Goal: Task Accomplishment & Management: Manage account settings

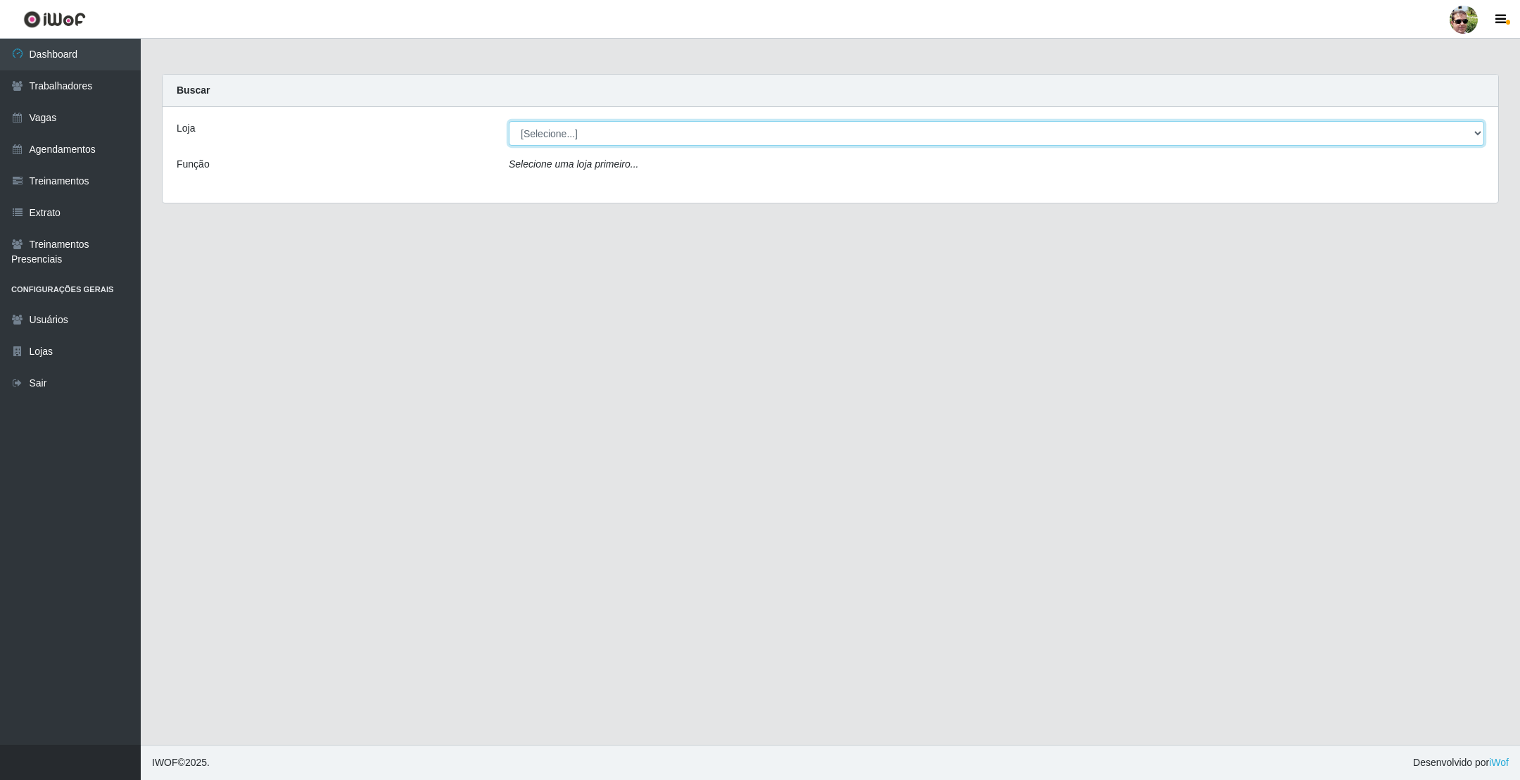
click at [623, 134] on select "[Selecione...] [PERSON_NAME] Supermercado - Gurinhém" at bounding box center [996, 133] width 975 height 25
select select "176"
click at [509, 121] on select "[Selecione...] [PERSON_NAME] Supermercado - Gurinhém" at bounding box center [996, 133] width 975 height 25
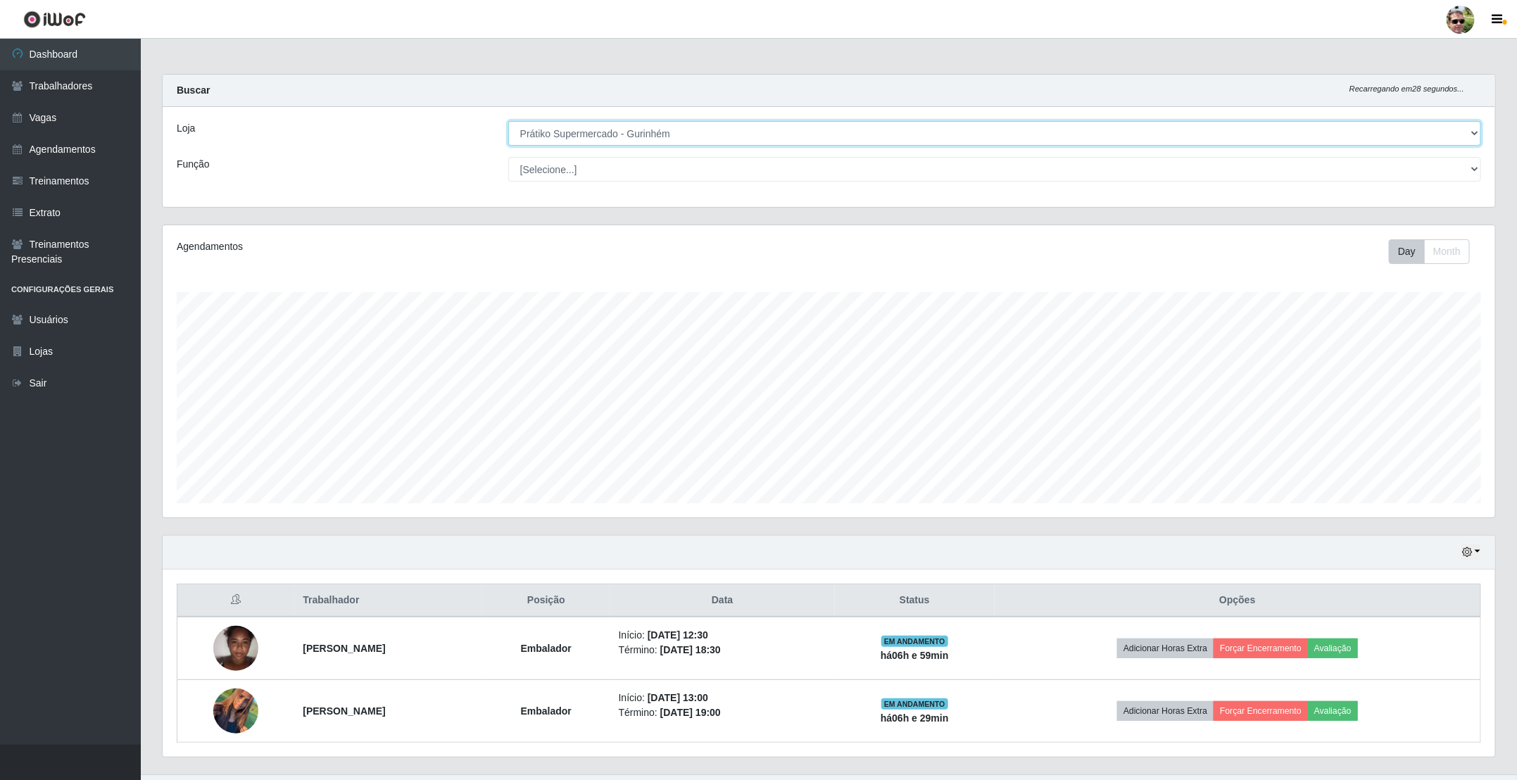
scroll to position [293, 1331]
click at [809, 63] on main "Carregando... Buscar Recarregando em 28 segundos... Loja [Selecione...] Prátiko…" at bounding box center [829, 406] width 1376 height 735
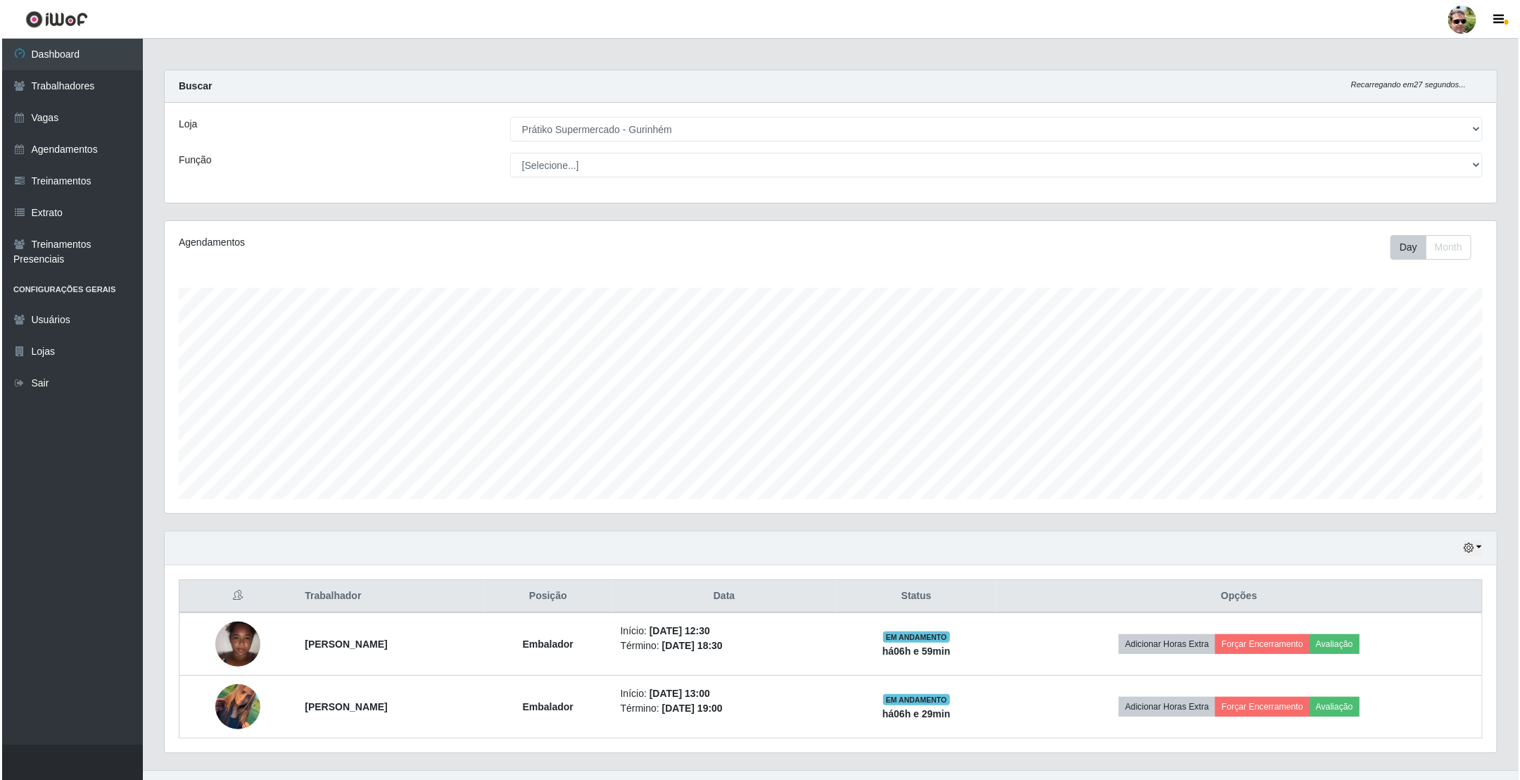
scroll to position [34, 0]
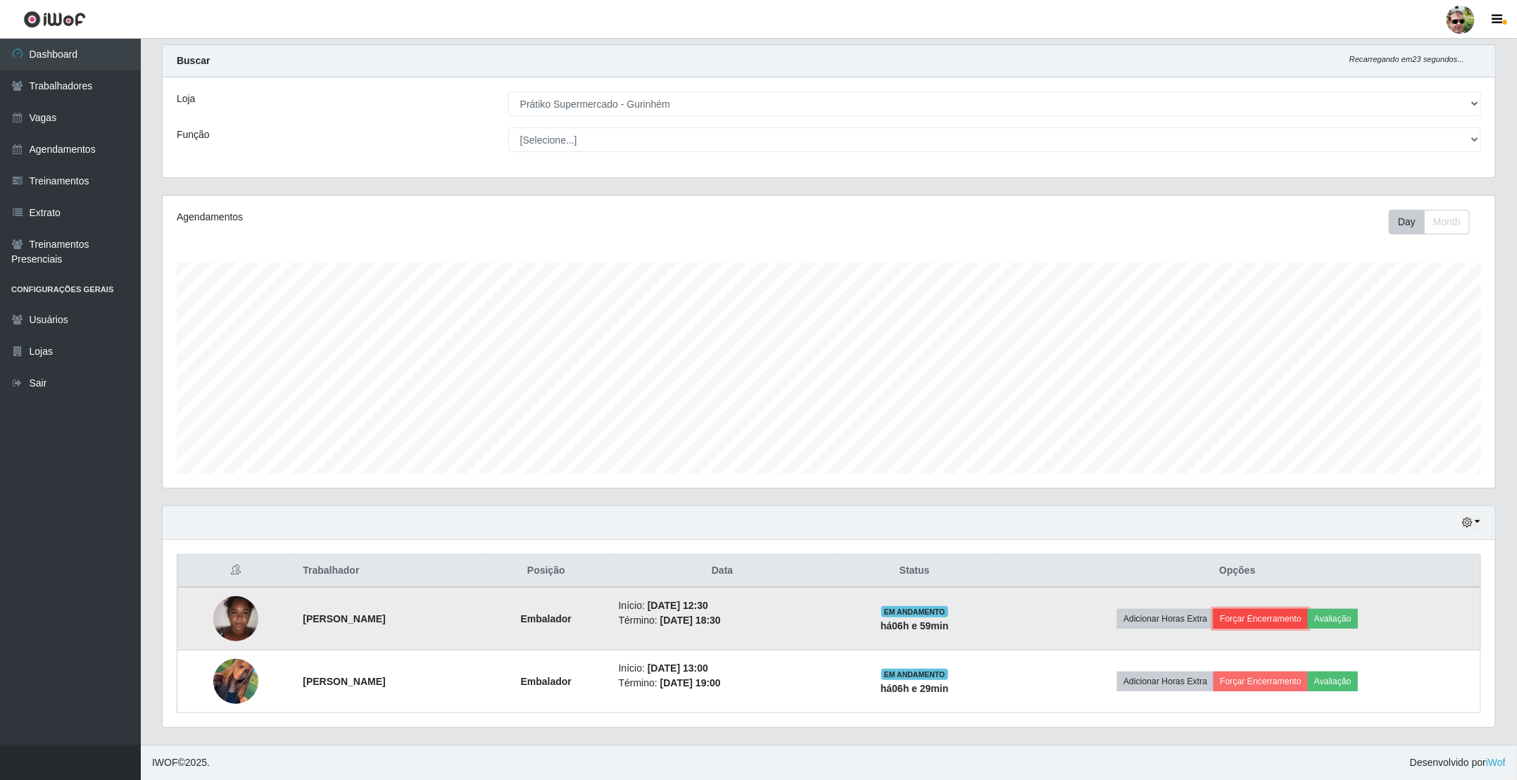
click at [1270, 614] on button "Forçar Encerramento" at bounding box center [1260, 619] width 94 height 20
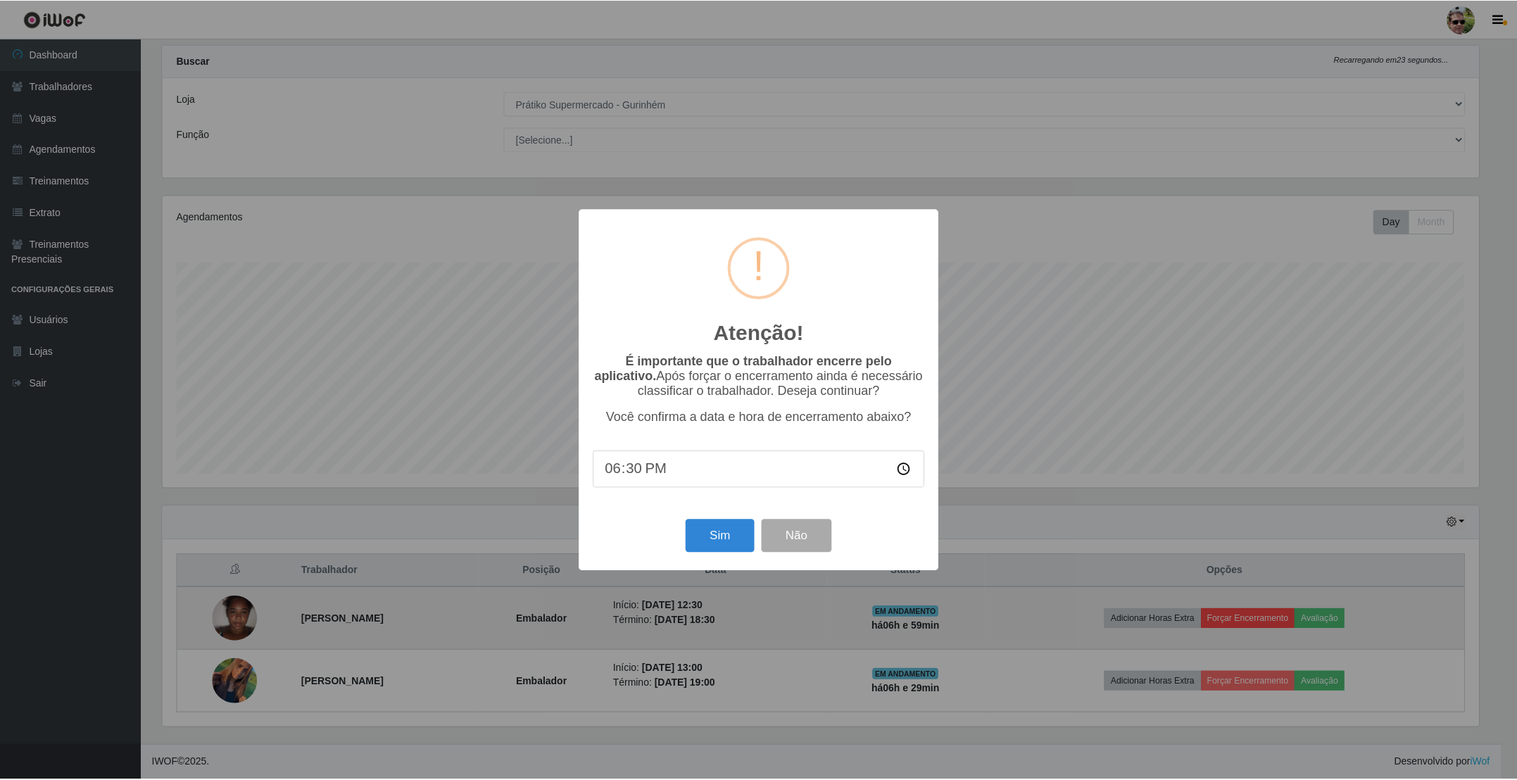
scroll to position [293, 1320]
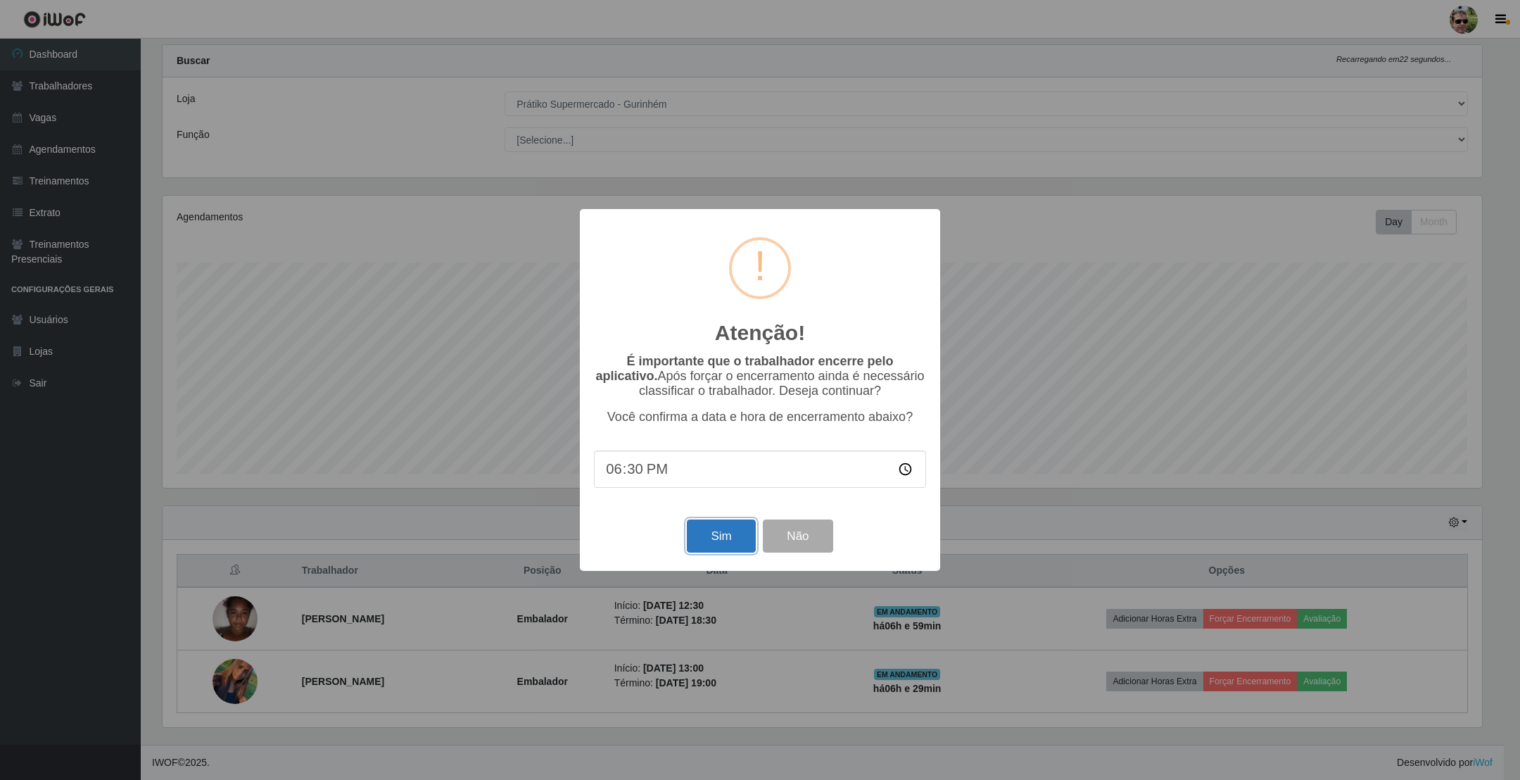
click at [722, 539] on button "Sim" at bounding box center [721, 535] width 68 height 33
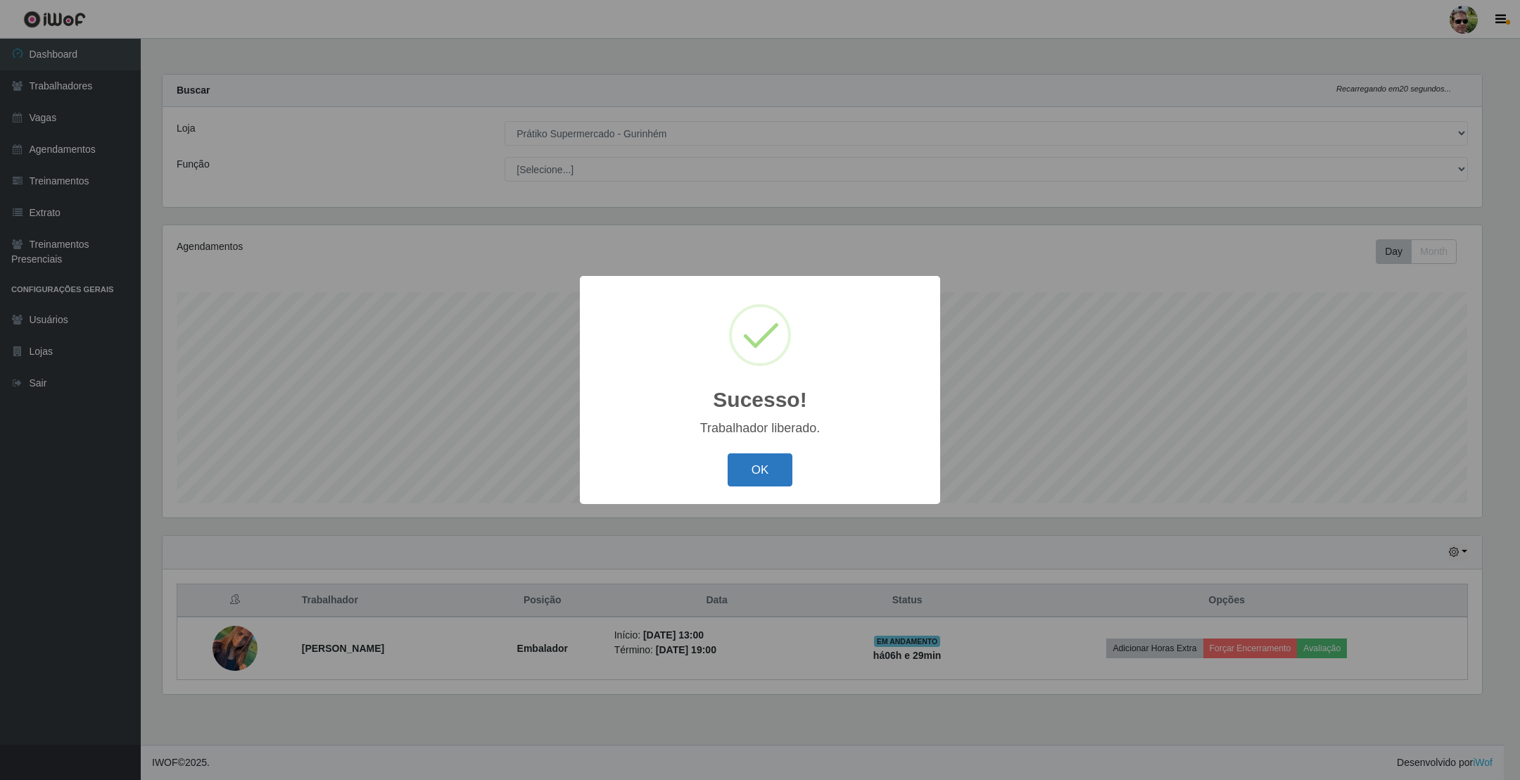
click at [779, 460] on button "OK" at bounding box center [760, 469] width 65 height 33
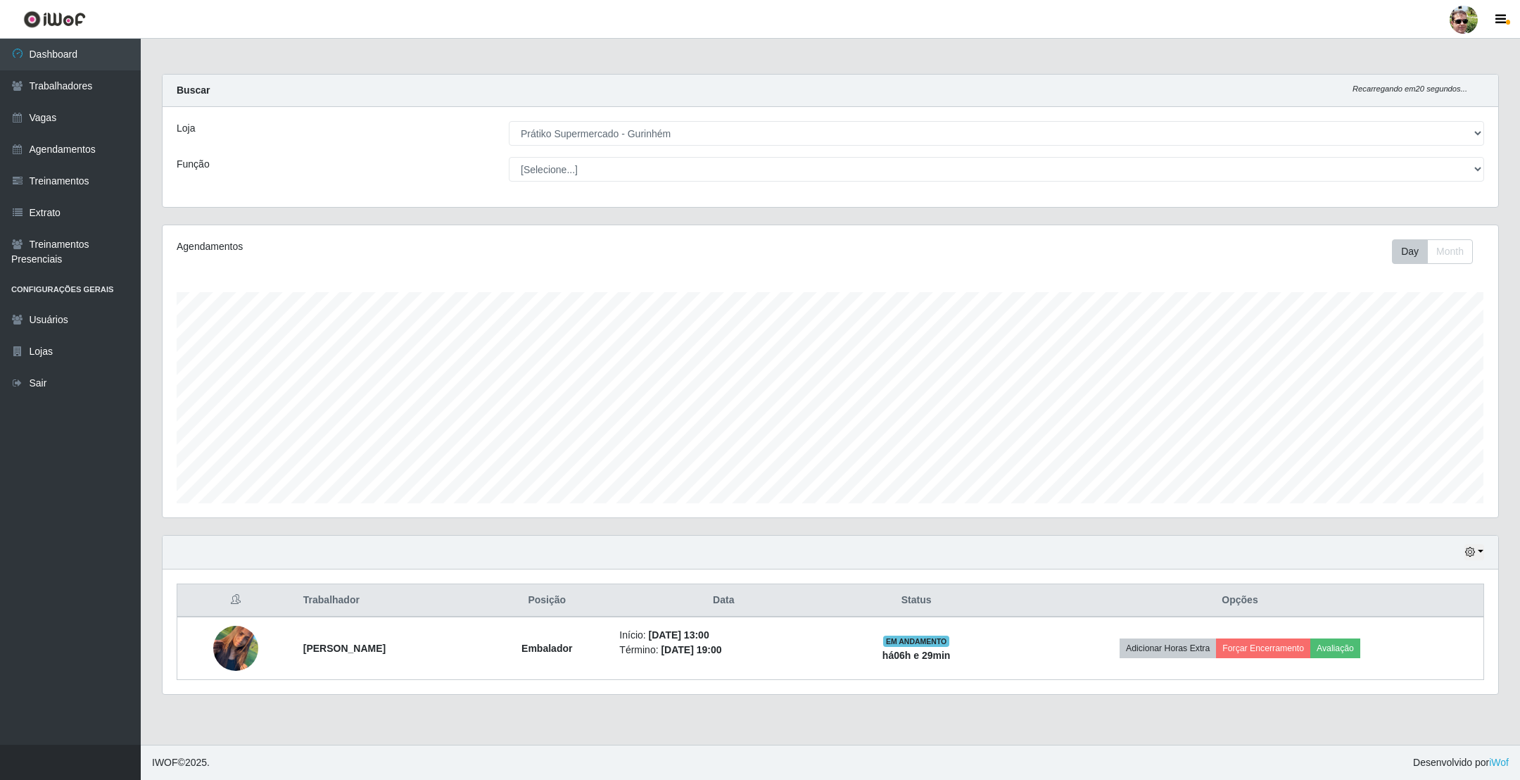
scroll to position [293, 1334]
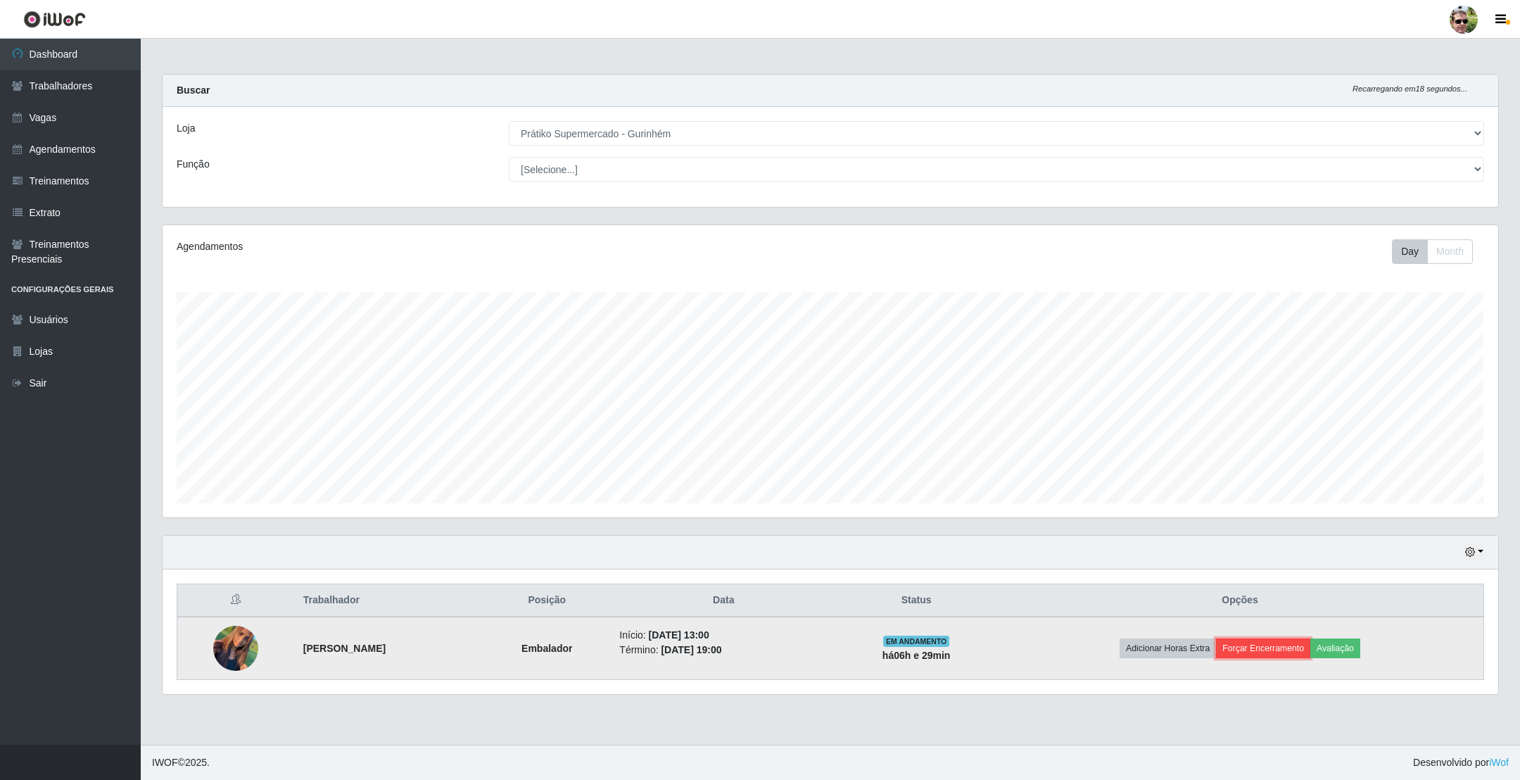
click at [1269, 648] on button "Forçar Encerramento" at bounding box center [1263, 648] width 94 height 20
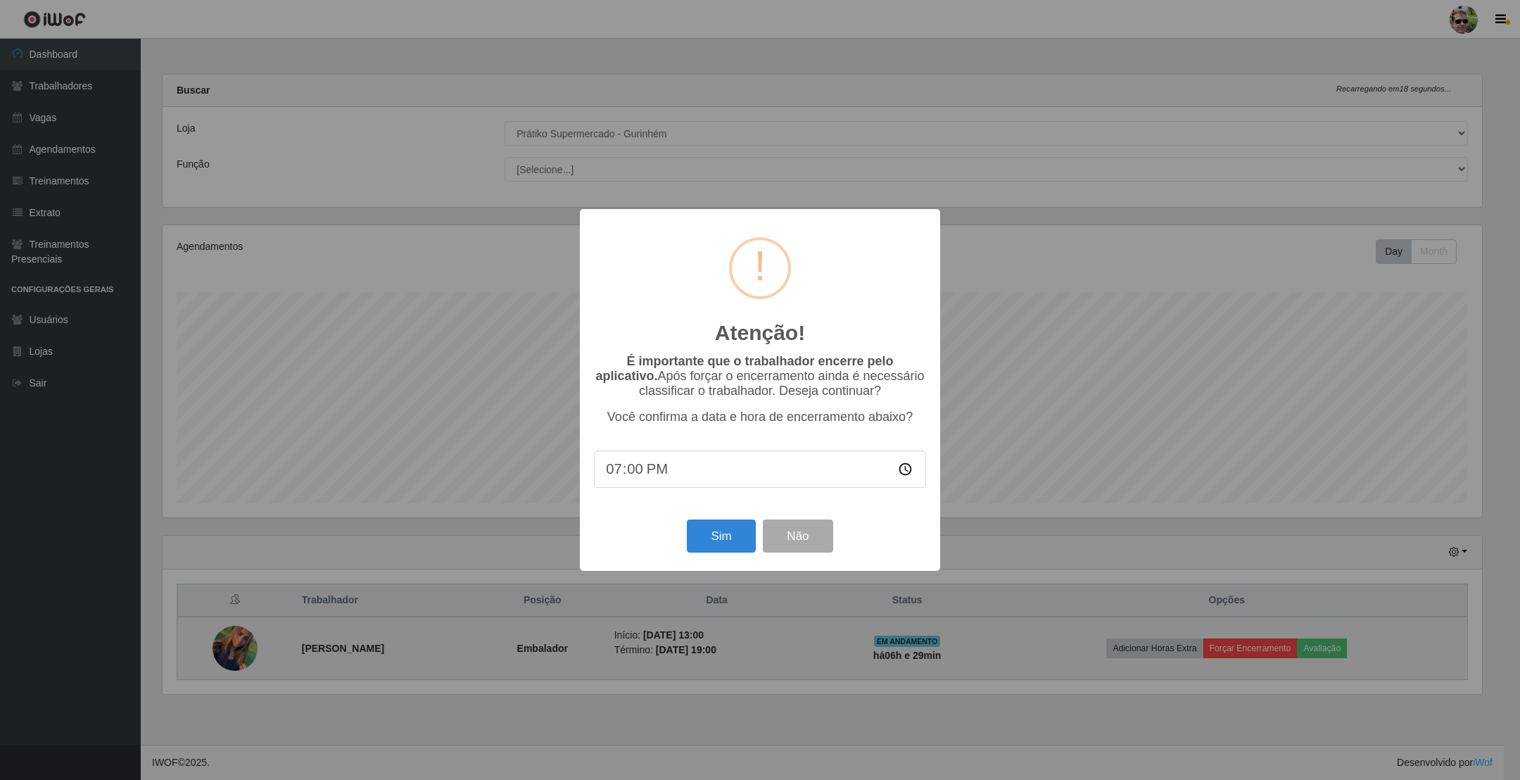
scroll to position [703472, 702446]
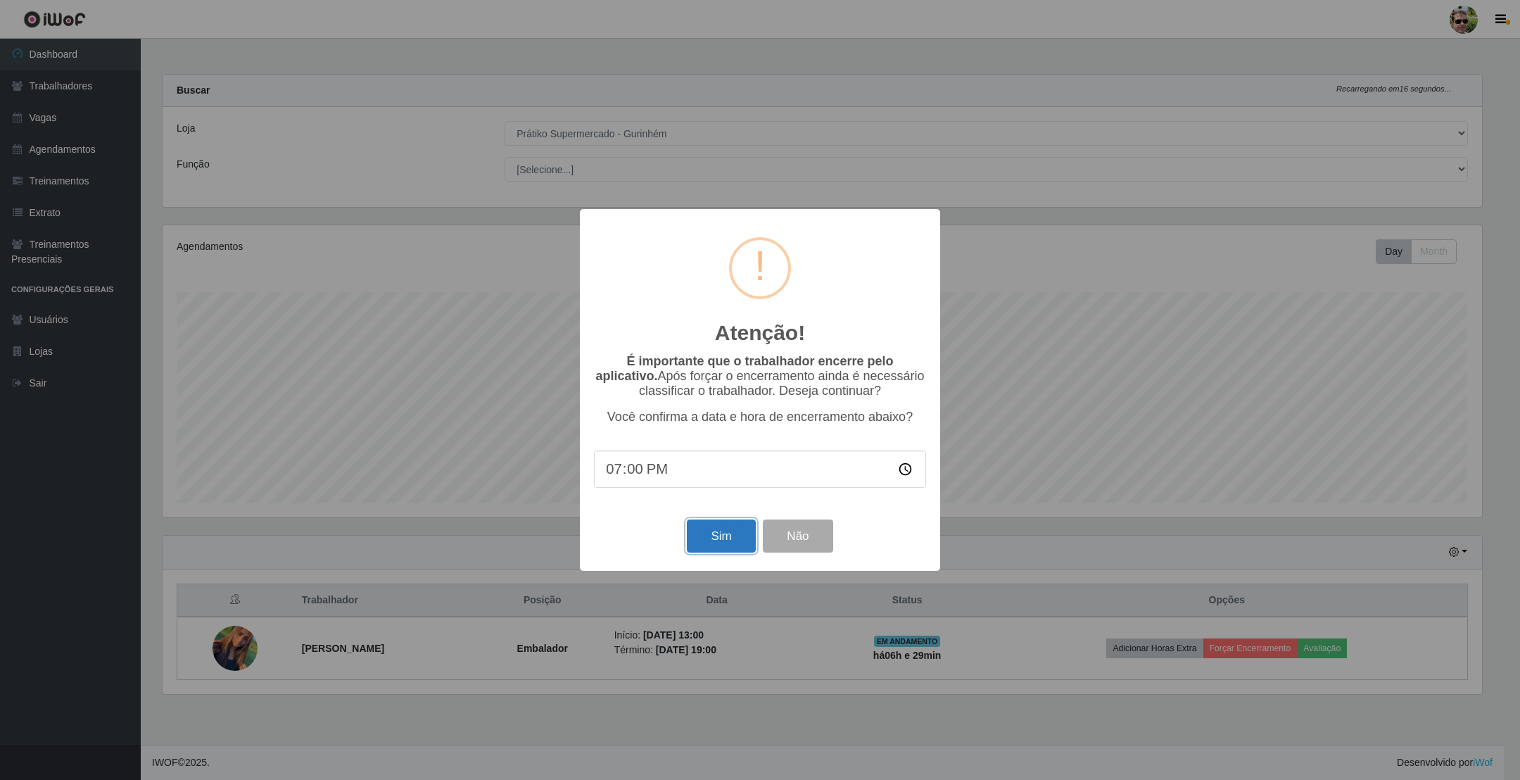
click at [714, 529] on button "Sim" at bounding box center [721, 535] width 68 height 33
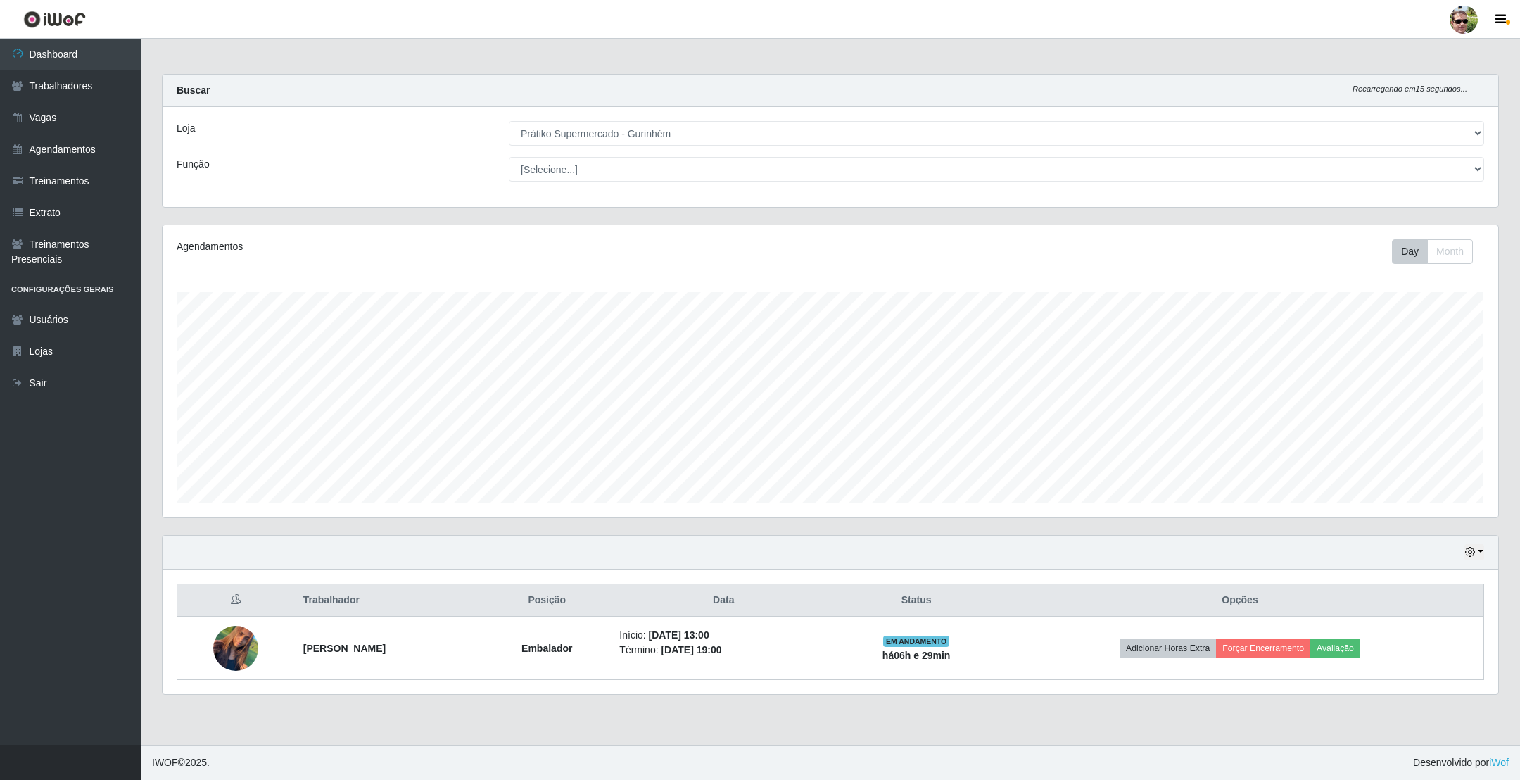
scroll to position [293, 1320]
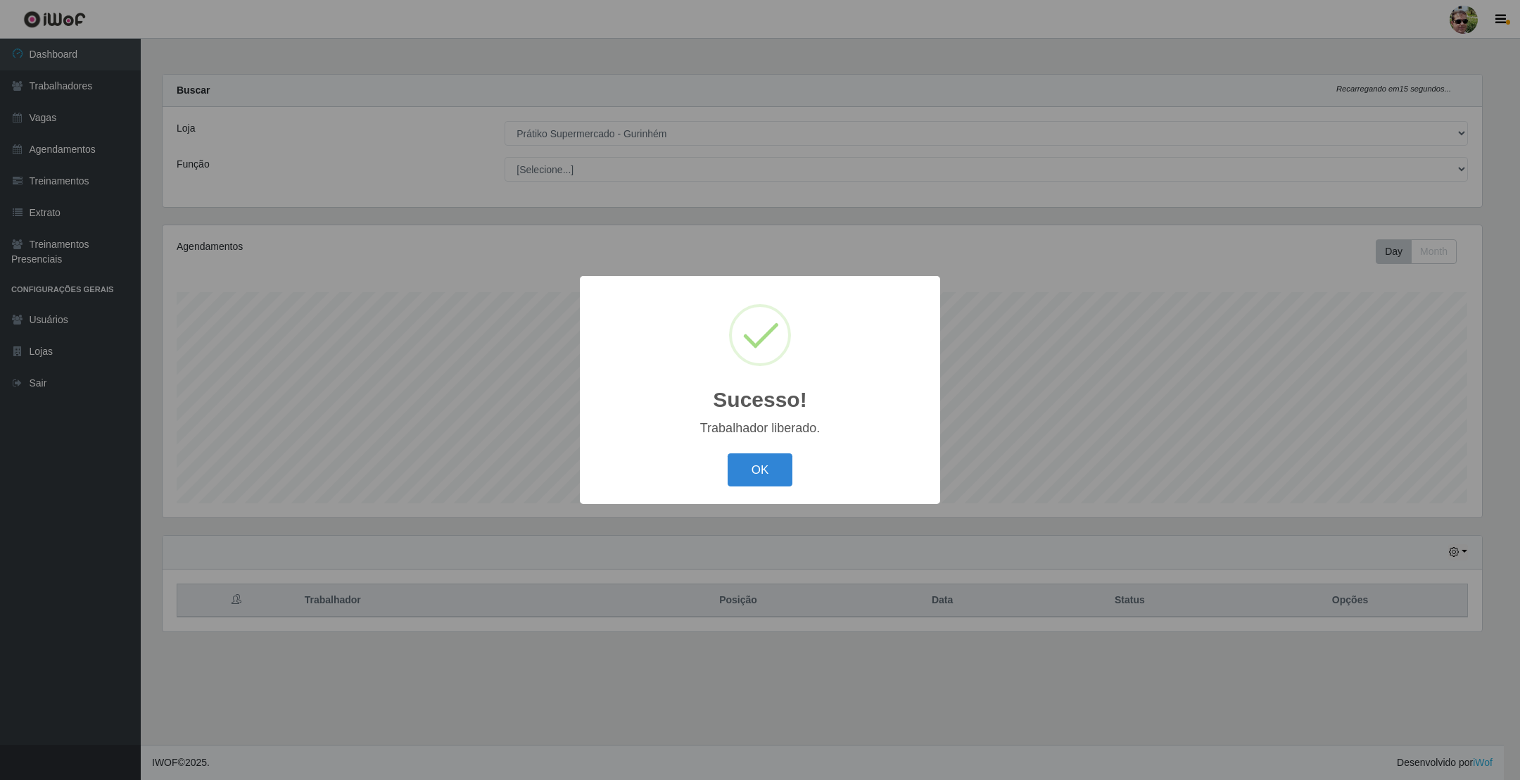
click at [728, 453] on button "OK" at bounding box center [760, 469] width 65 height 33
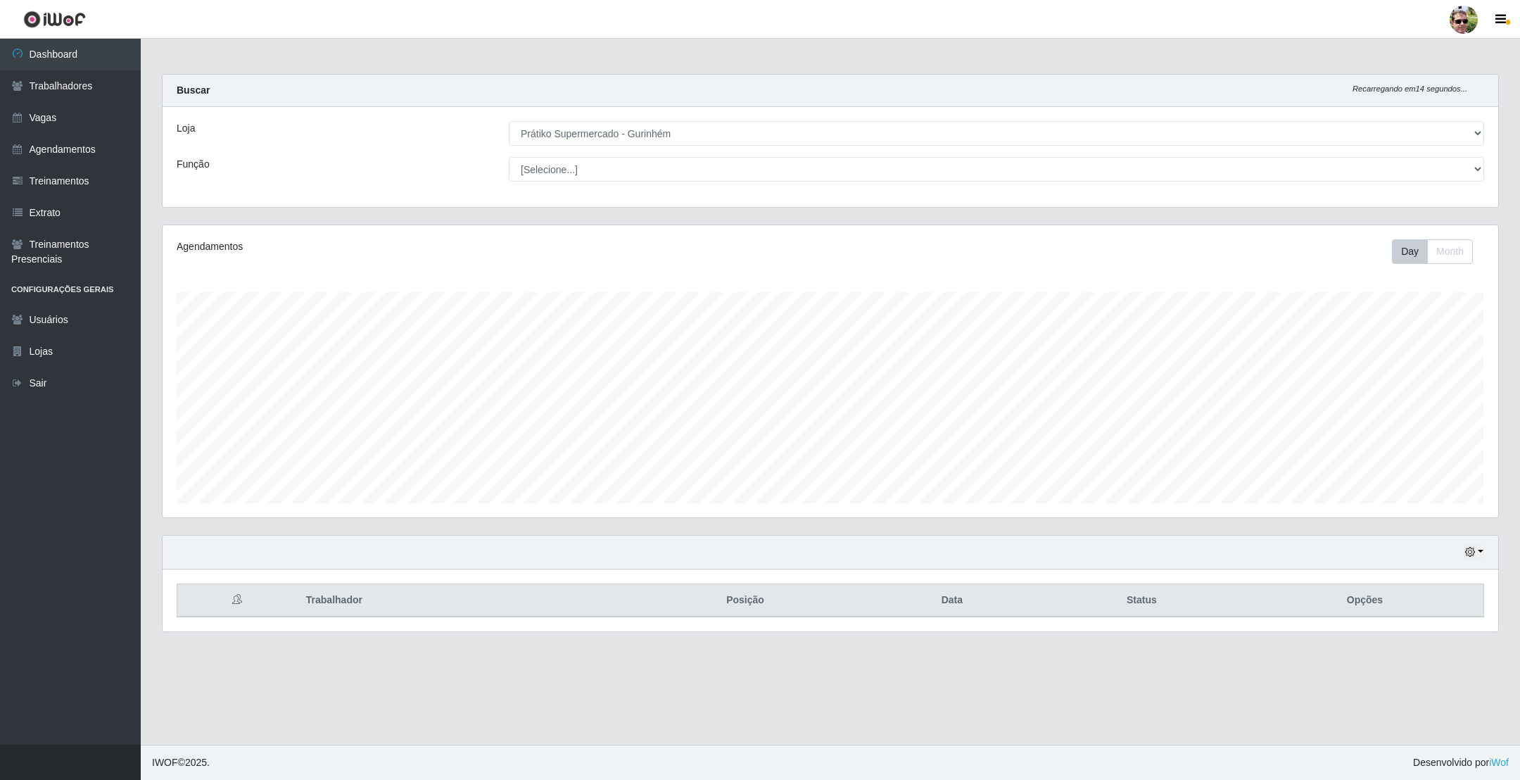
scroll to position [293, 1334]
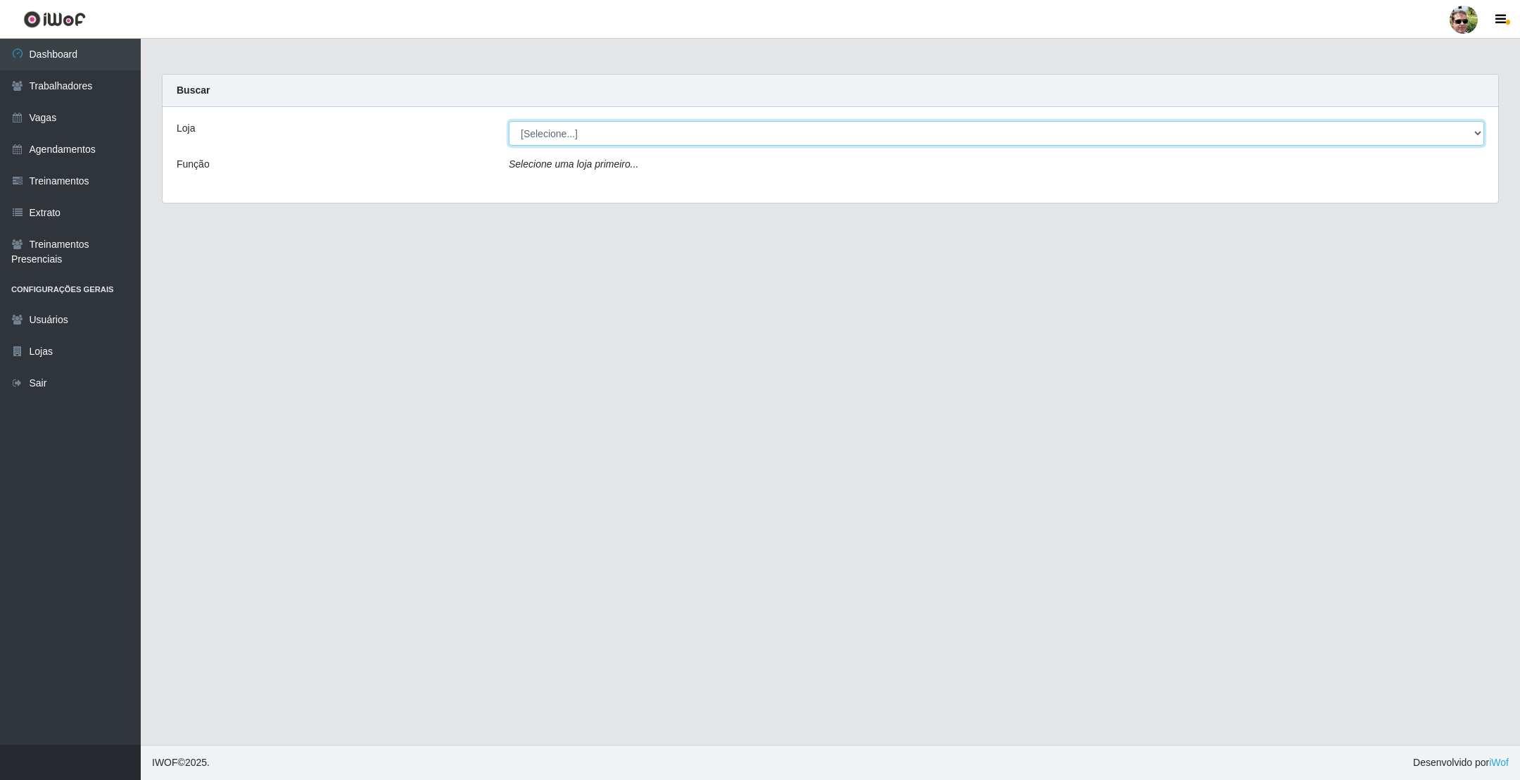
click at [568, 142] on select "[Selecione...] [PERSON_NAME] Supermercado - Gurinhém" at bounding box center [996, 133] width 975 height 25
select select "176"
click at [509, 121] on select "[Selecione...] [PERSON_NAME] Supermercado - Gurinhém" at bounding box center [996, 133] width 975 height 25
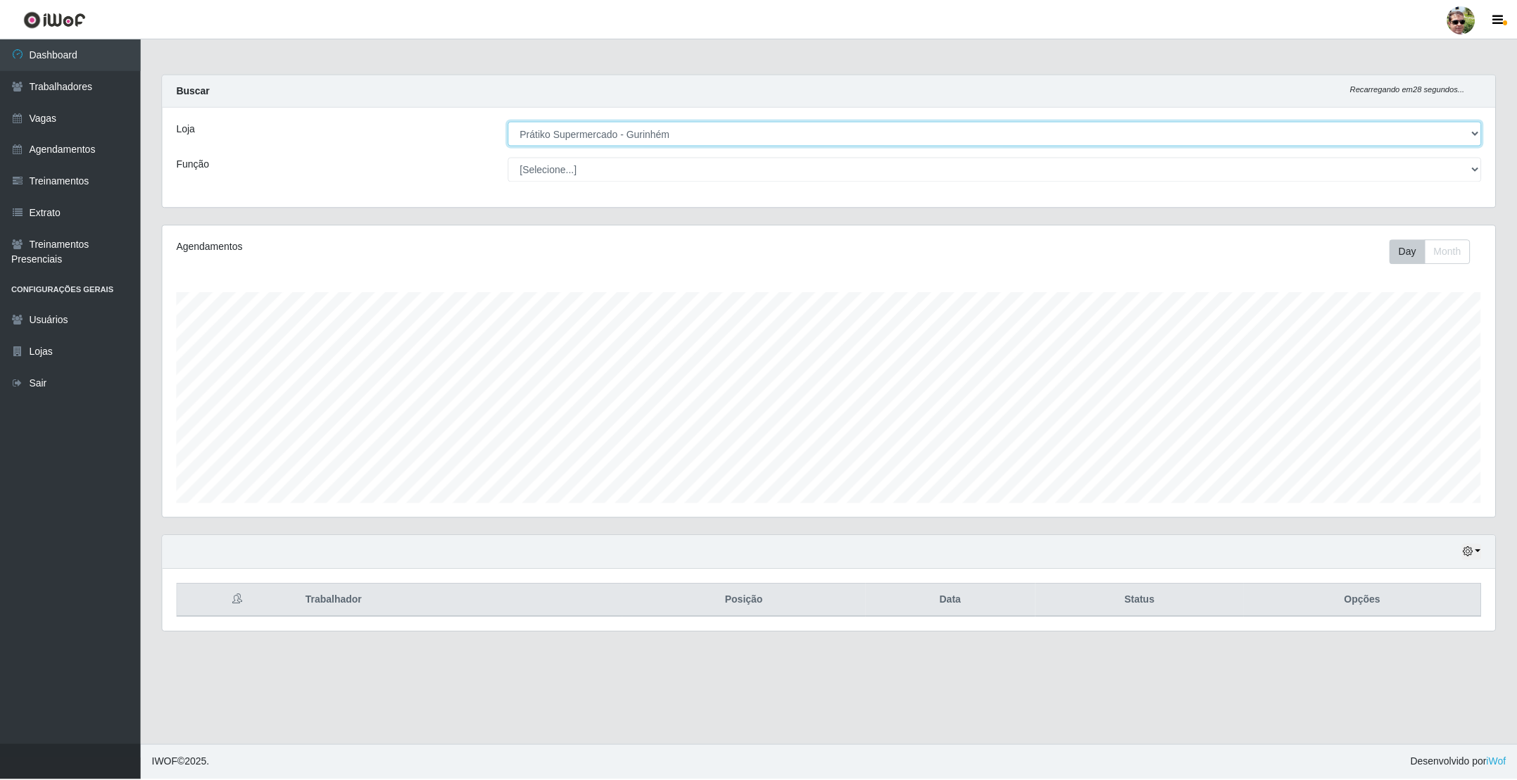
scroll to position [293, 1334]
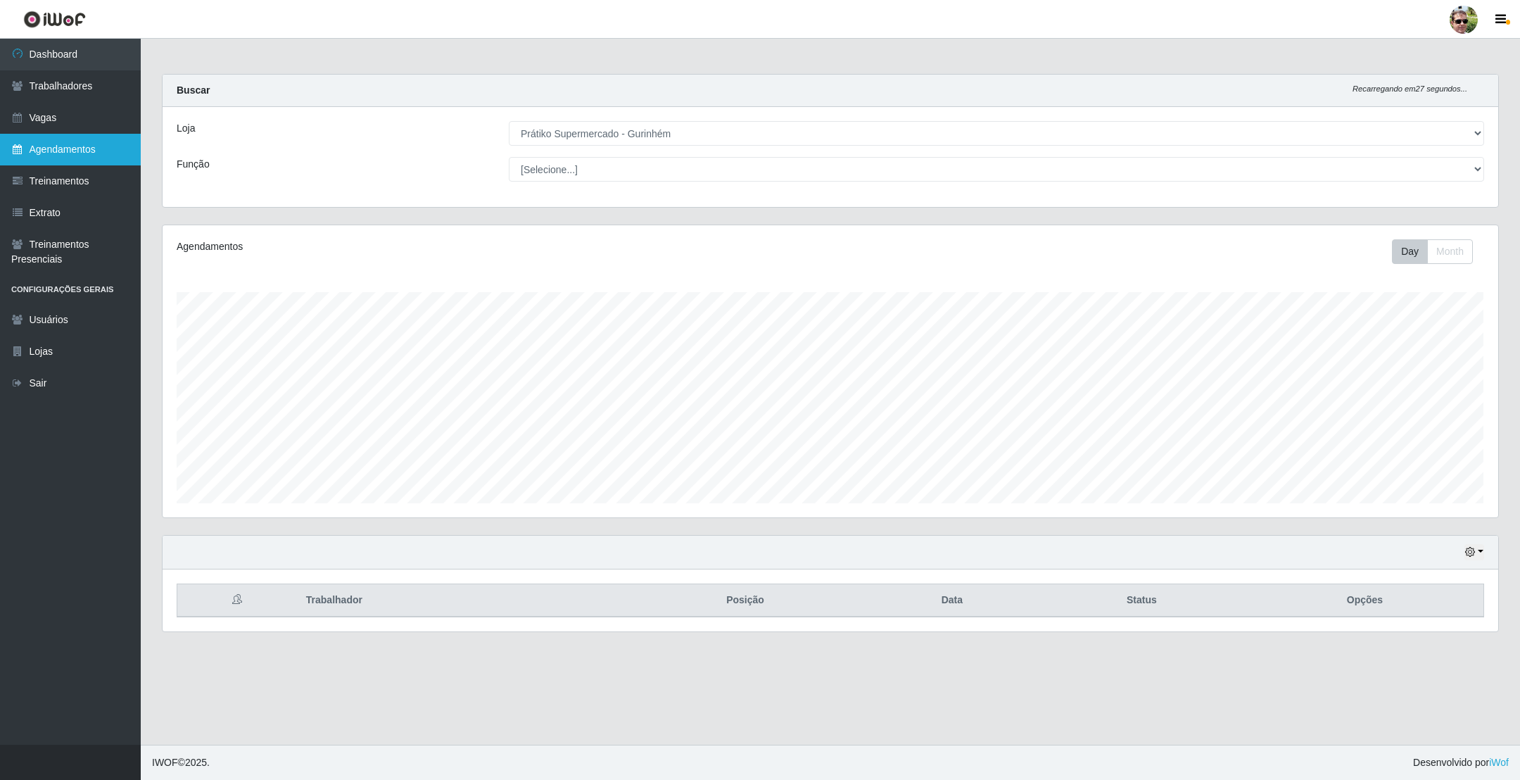
click at [89, 144] on link "Agendamentos" at bounding box center [70, 150] width 141 height 32
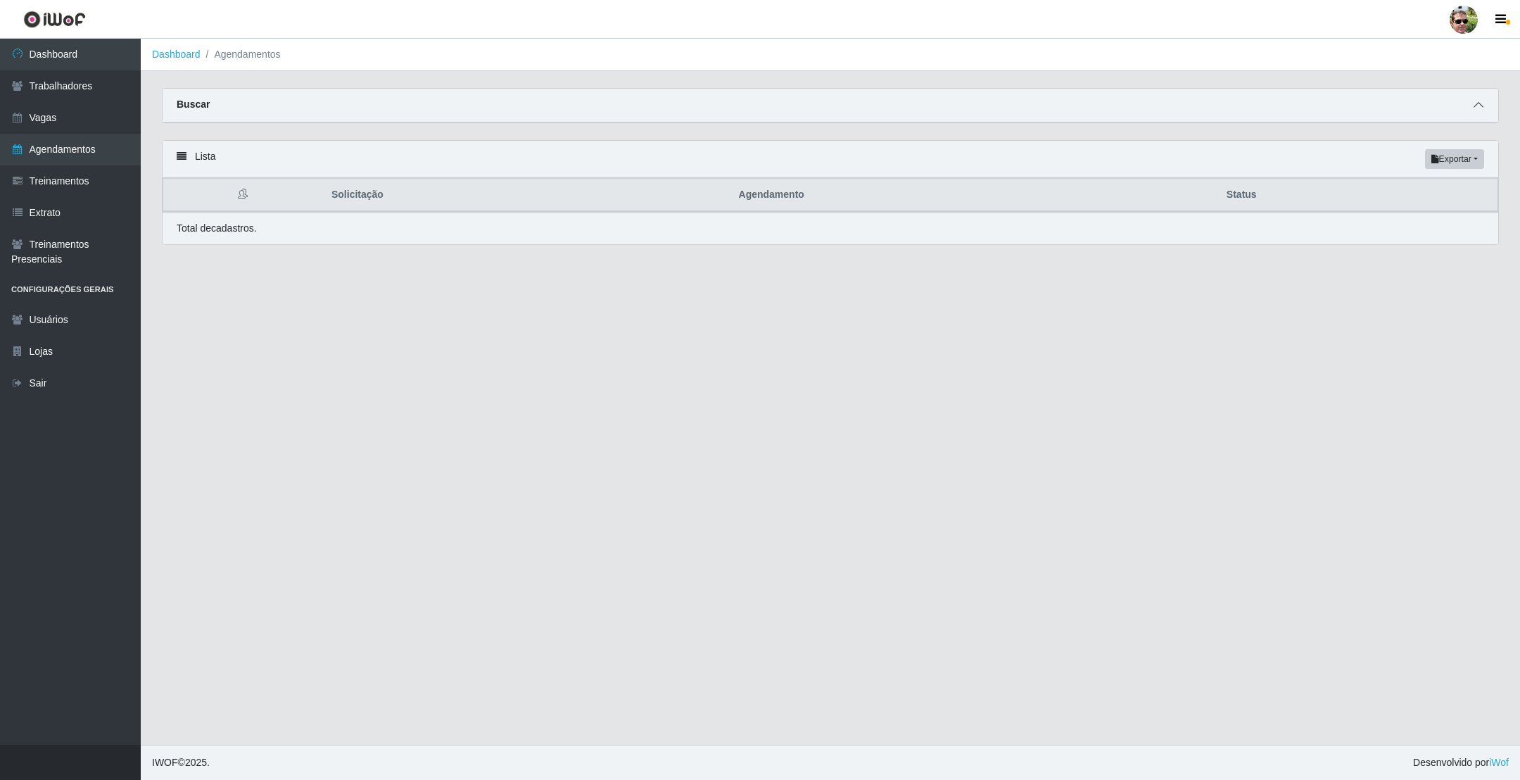
click at [1476, 103] on icon at bounding box center [1479, 105] width 10 height 10
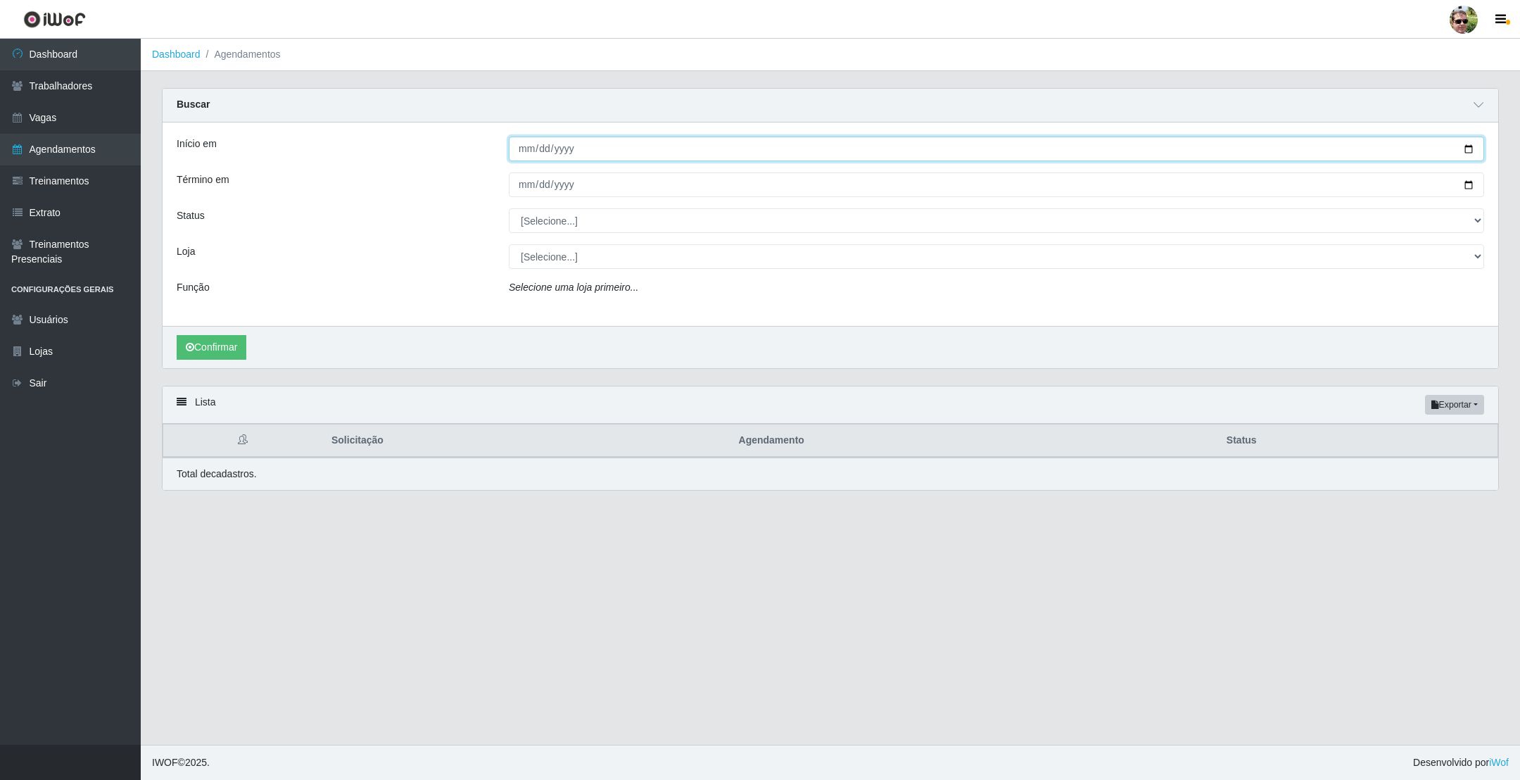
click at [1468, 153] on input "Início em" at bounding box center [996, 149] width 975 height 25
type input "2025-08-30"
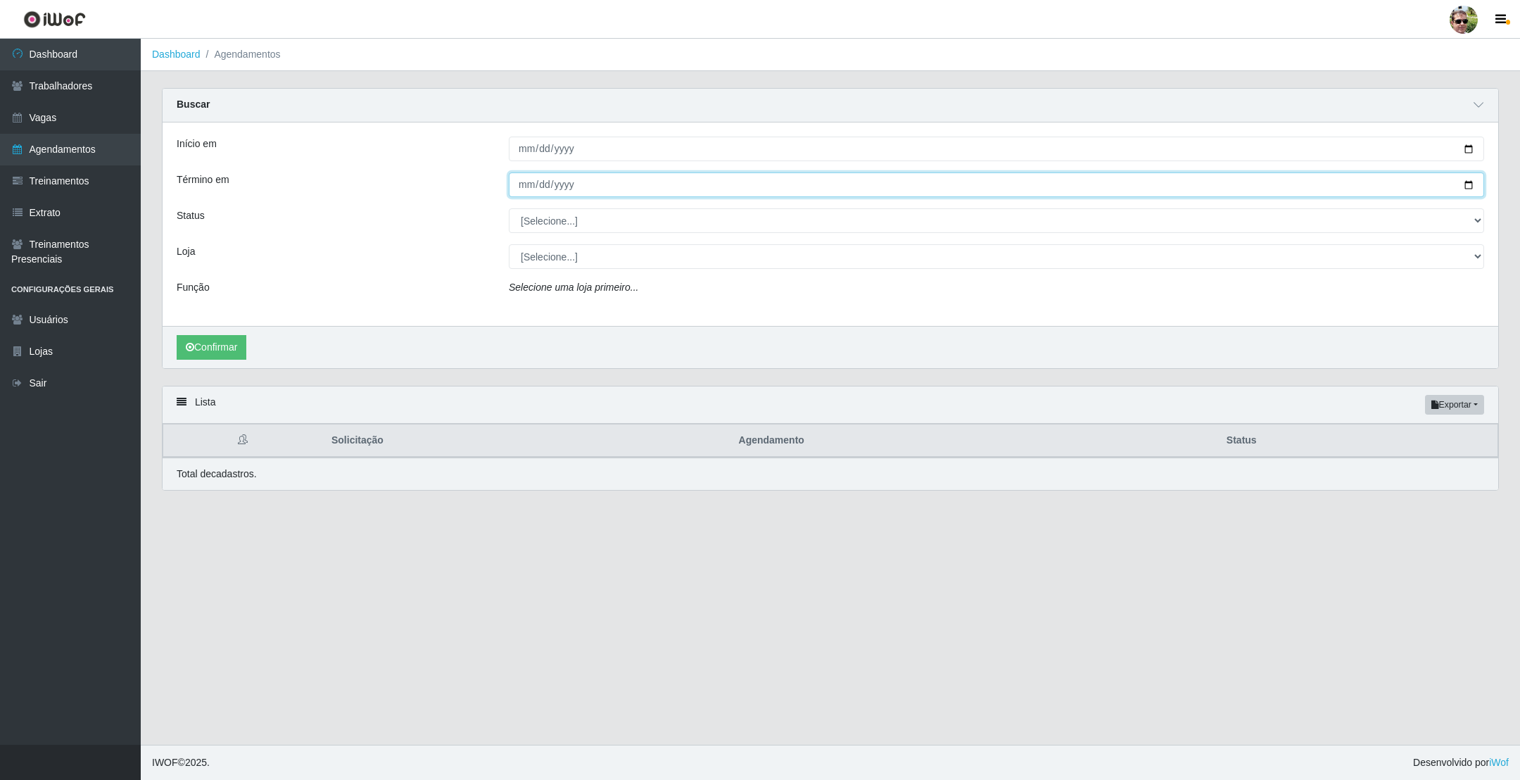
click at [1464, 180] on input "Término em" at bounding box center [996, 184] width 975 height 25
type input "2025-08-31"
click at [564, 222] on select "[Selecione...] AGENDADO AGUARDANDO LIBERAR EM ANDAMENTO EM REVISÃO FINALIZADO C…" at bounding box center [996, 220] width 975 height 25
select select "AGENDADO"
click at [509, 210] on select "[Selecione...] AGENDADO AGUARDANDO LIBERAR EM ANDAMENTO EM REVISÃO FINALIZADO C…" at bounding box center [996, 220] width 975 height 25
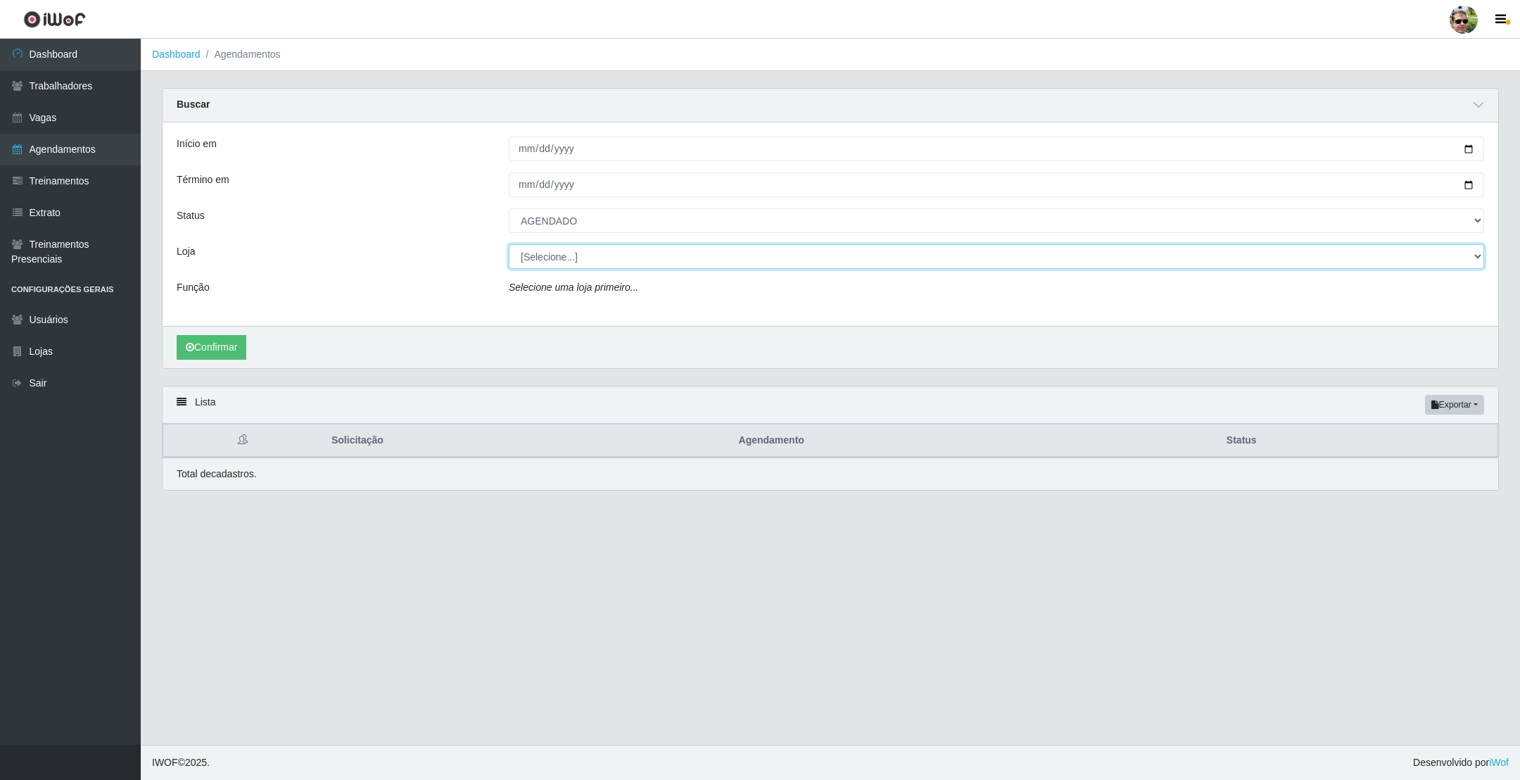
click at [562, 260] on select "[Selecione...] [PERSON_NAME] Supermercado - Gurinhém" at bounding box center [996, 256] width 975 height 25
select select "176"
click at [509, 246] on select "[Selecione...] [PERSON_NAME] Supermercado - Gurinhém" at bounding box center [996, 256] width 975 height 25
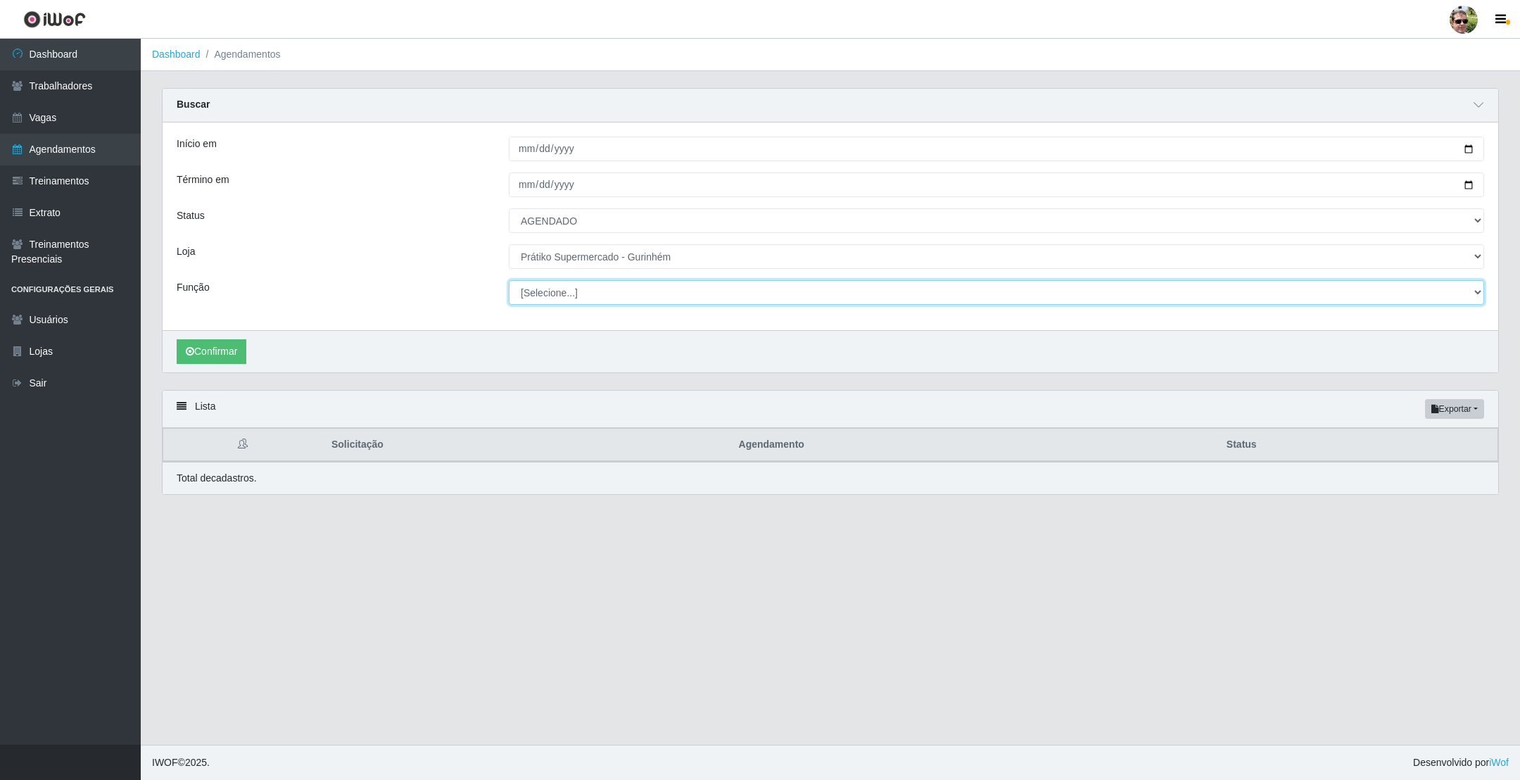
click at [574, 296] on select "[Selecione...] Auxiliar de entrega + Auxiliar de entrega ++ Embalador Embalador…" at bounding box center [996, 292] width 975 height 25
drag, startPoint x: 414, startPoint y: 284, endPoint x: 272, endPoint y: 330, distance: 148.9
click at [412, 284] on div "Função" at bounding box center [332, 292] width 332 height 25
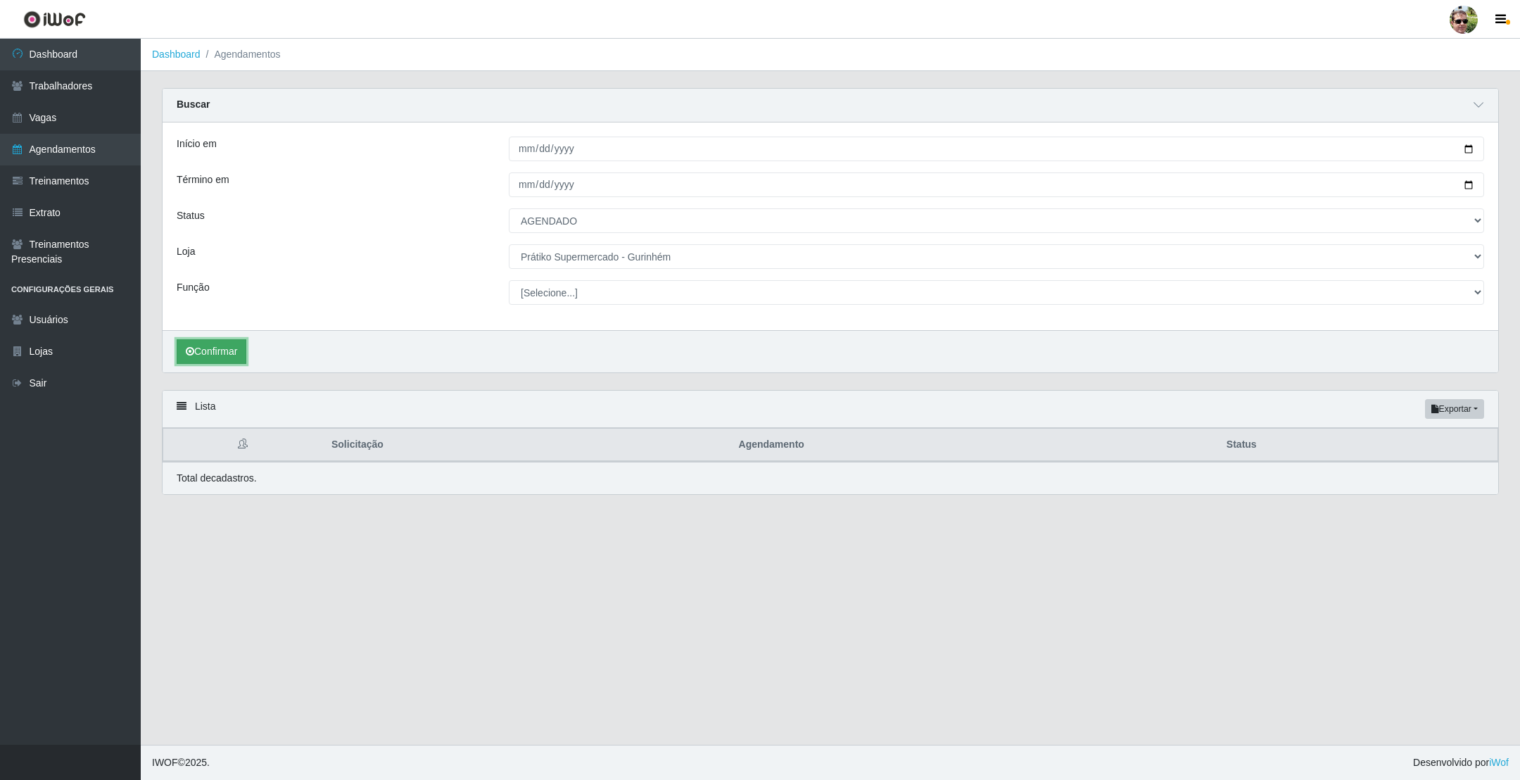
click at [193, 349] on icon "submit" at bounding box center [190, 351] width 8 height 10
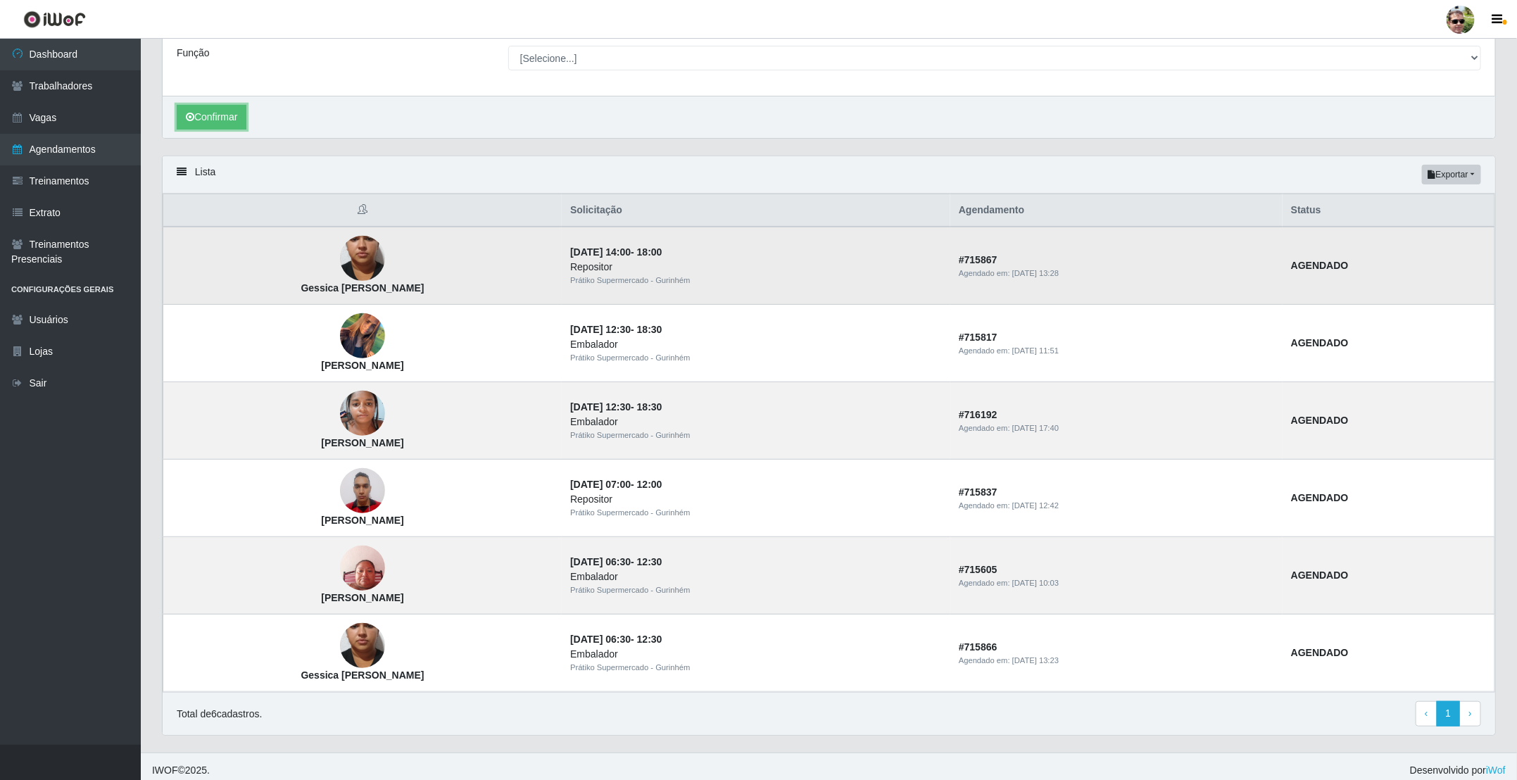
scroll to position [249, 0]
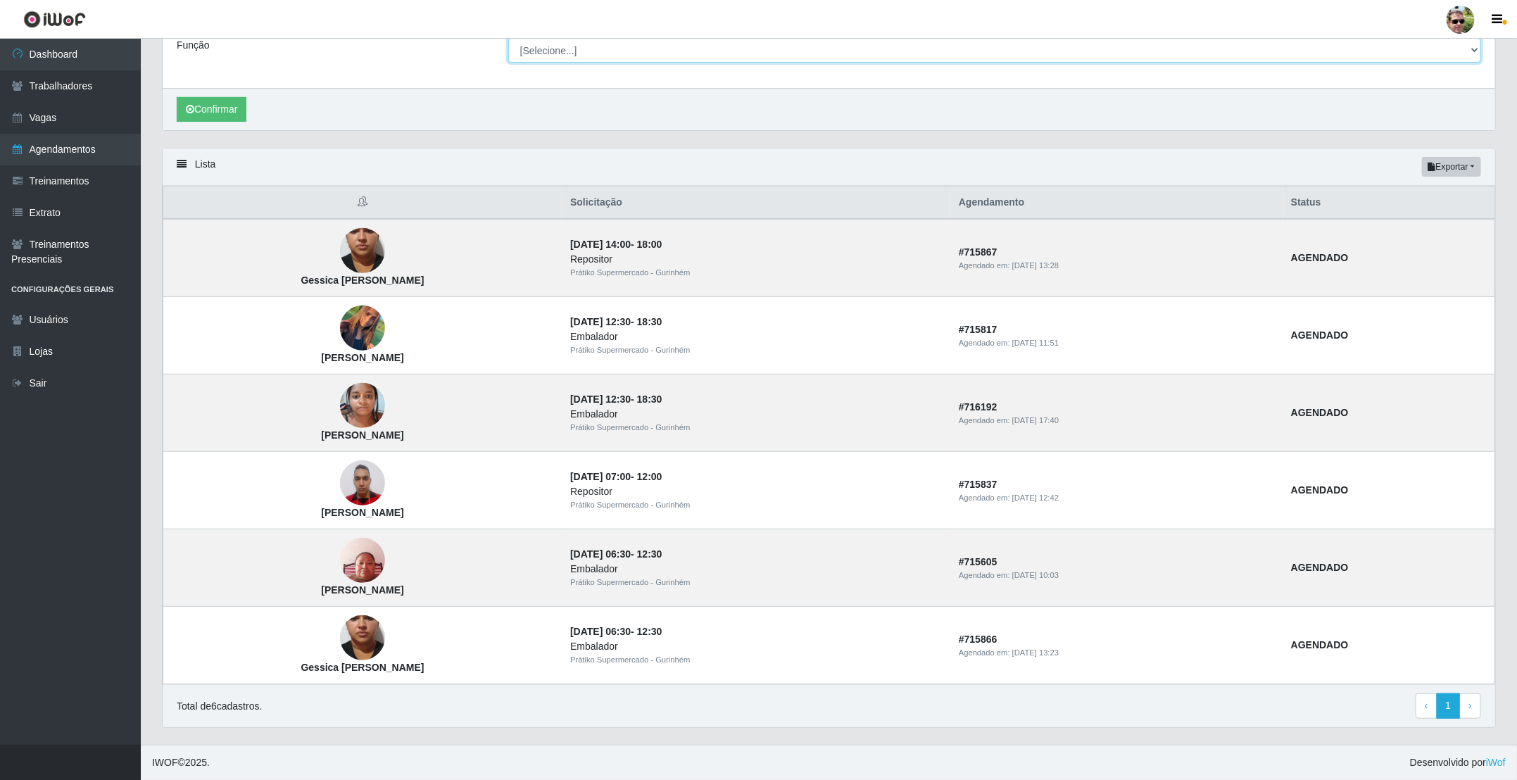
click at [577, 49] on select "[Selecione...] Auxiliar de entrega + Auxiliar de entrega ++ Embalador Embalador…" at bounding box center [994, 50] width 973 height 25
click at [508, 38] on select "[Selecione...] Auxiliar de entrega + Auxiliar de entrega ++ Embalador Embalador…" at bounding box center [994, 50] width 973 height 25
click at [208, 99] on button "Confirmar" at bounding box center [212, 109] width 70 height 25
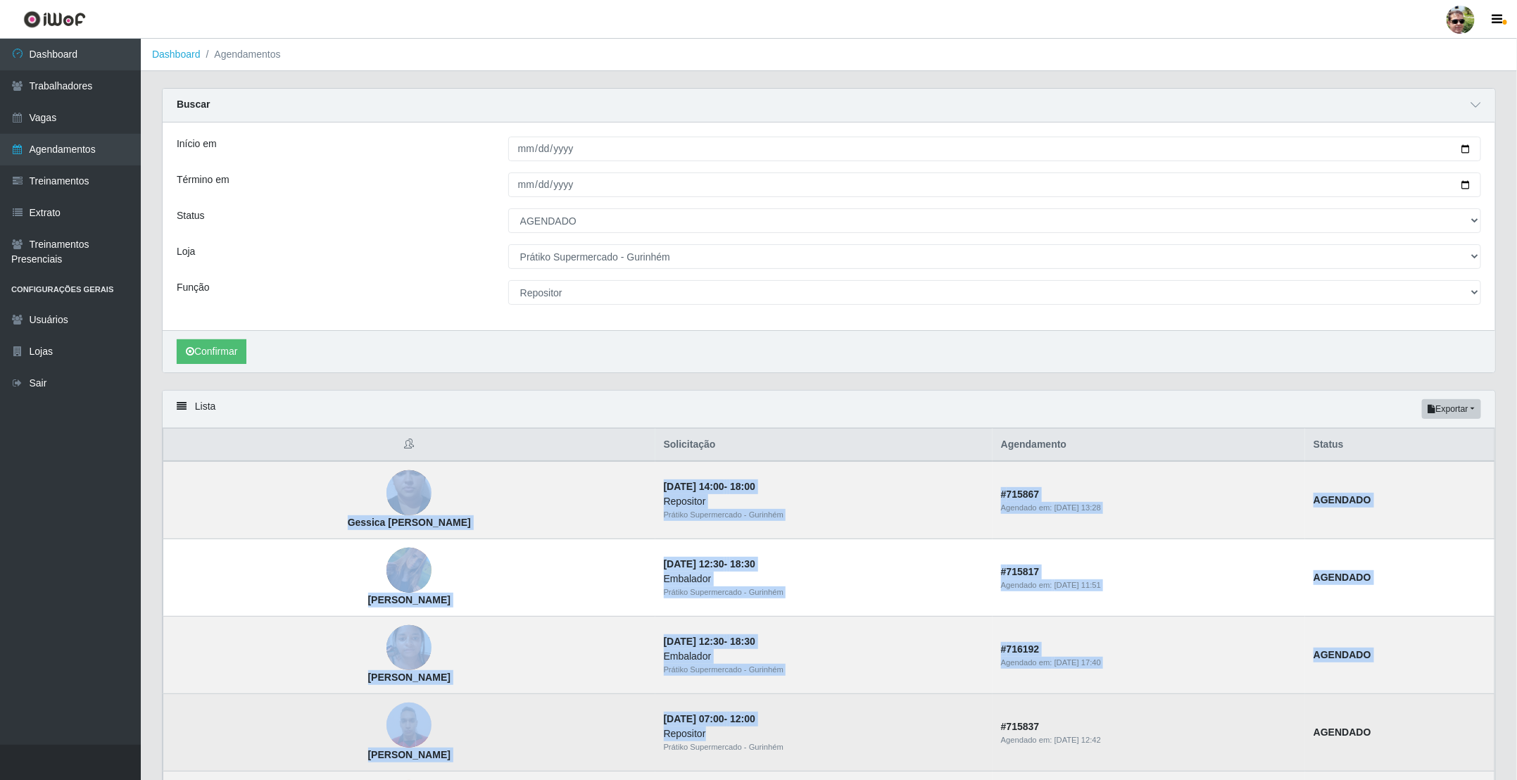
drag, startPoint x: 630, startPoint y: 490, endPoint x: 807, endPoint y: 740, distance: 306.0
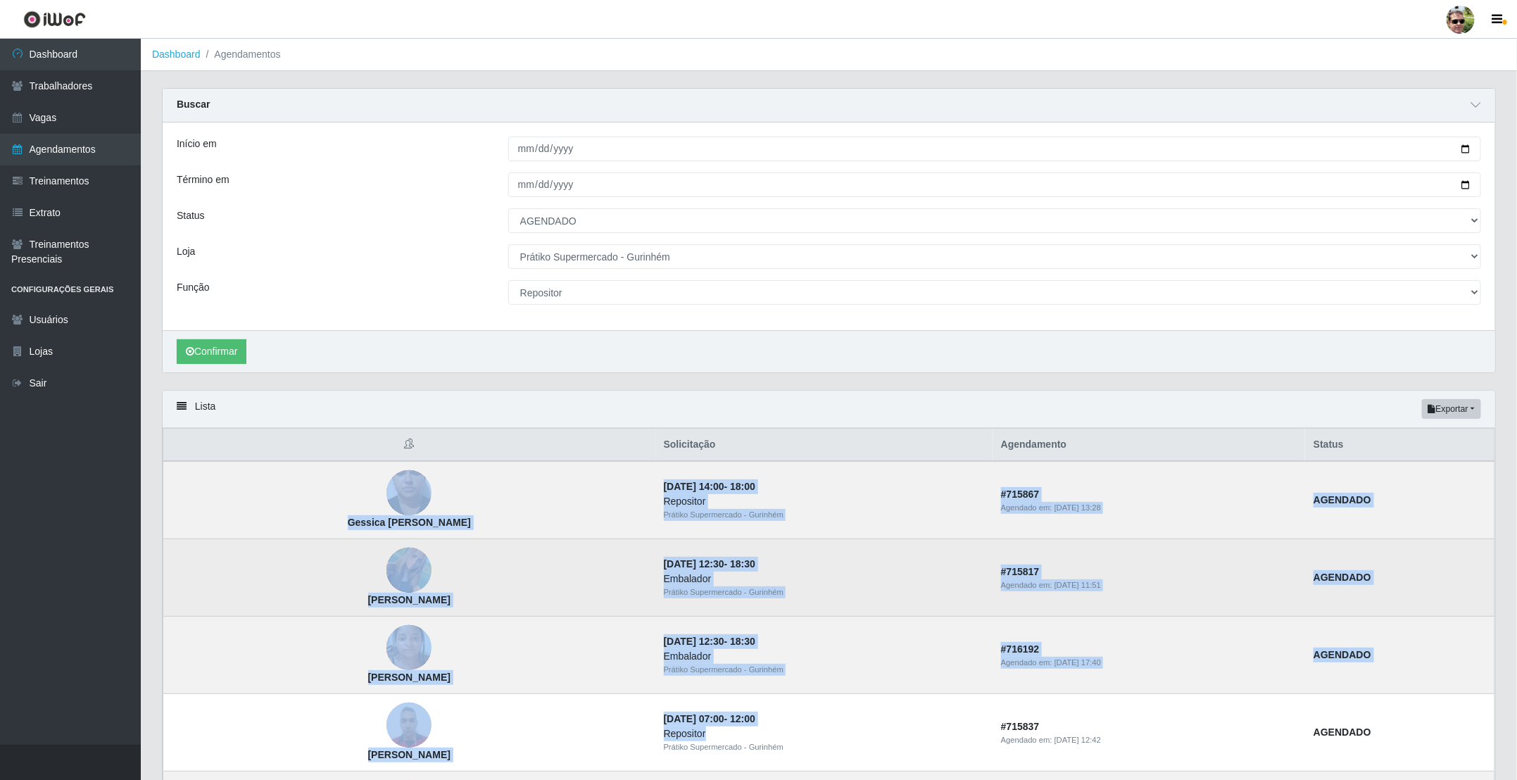
click at [828, 577] on div "Embalador" at bounding box center [824, 578] width 320 height 15
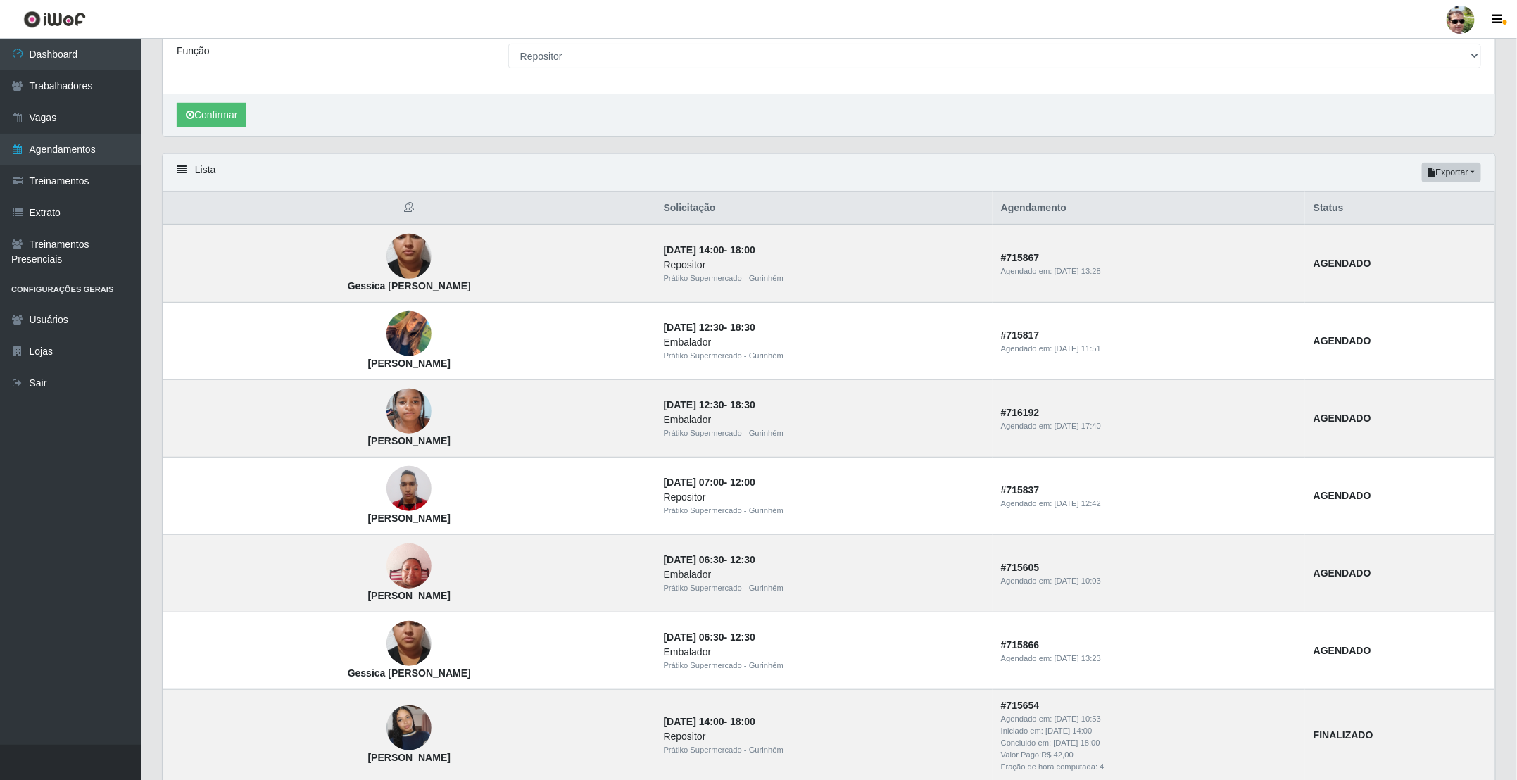
scroll to position [106, 0]
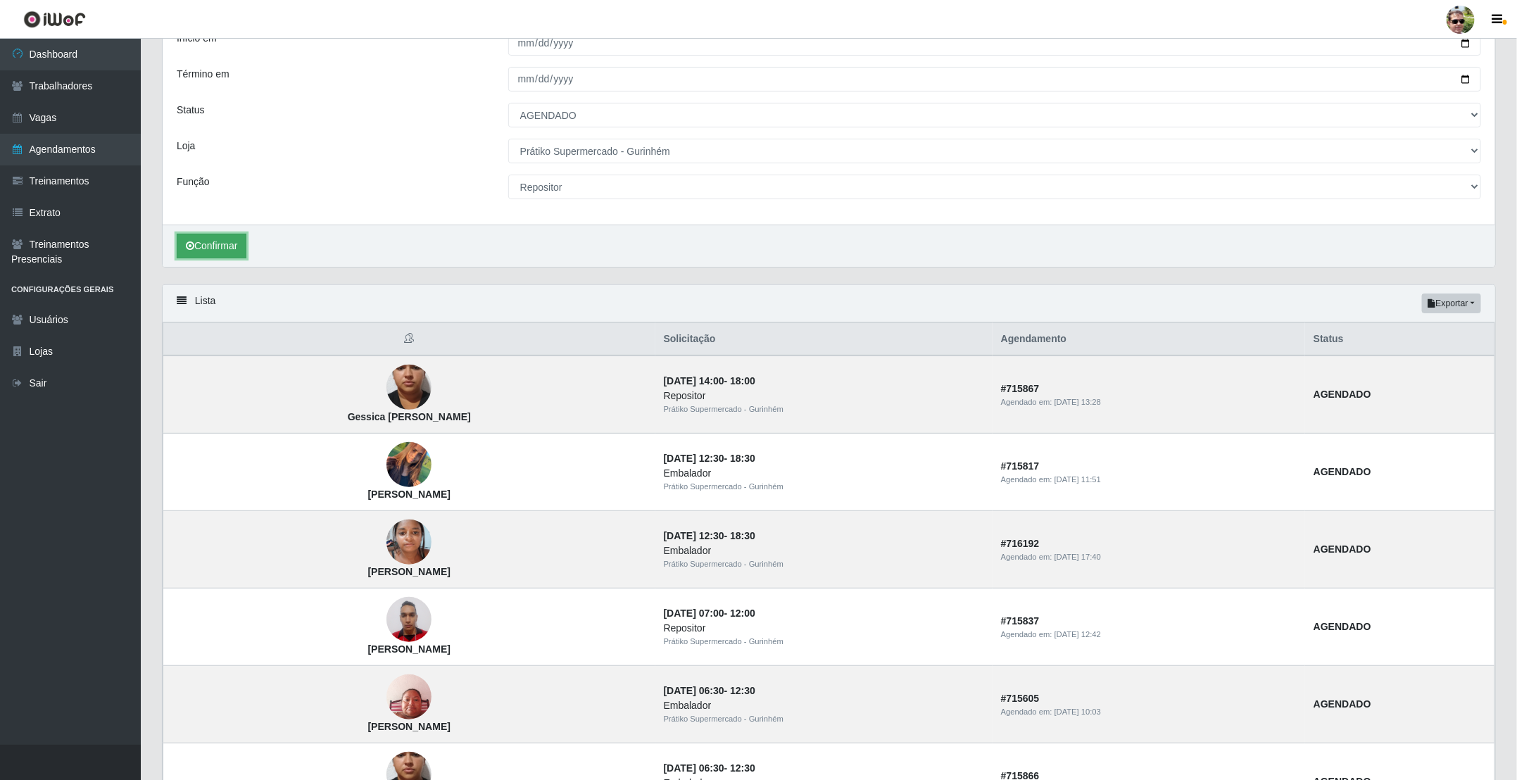
click at [208, 251] on button "Confirmar" at bounding box center [212, 246] width 70 height 25
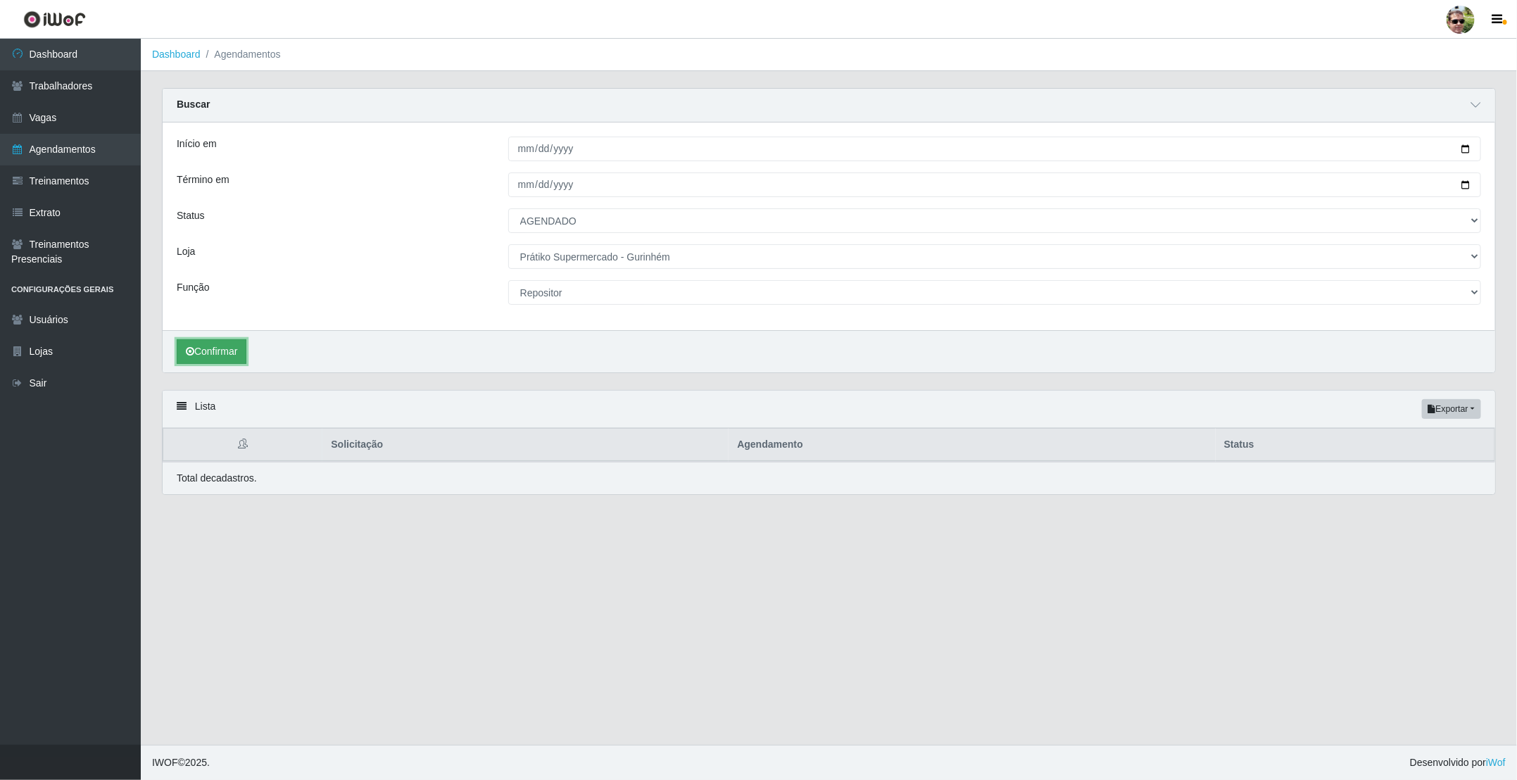
scroll to position [0, 0]
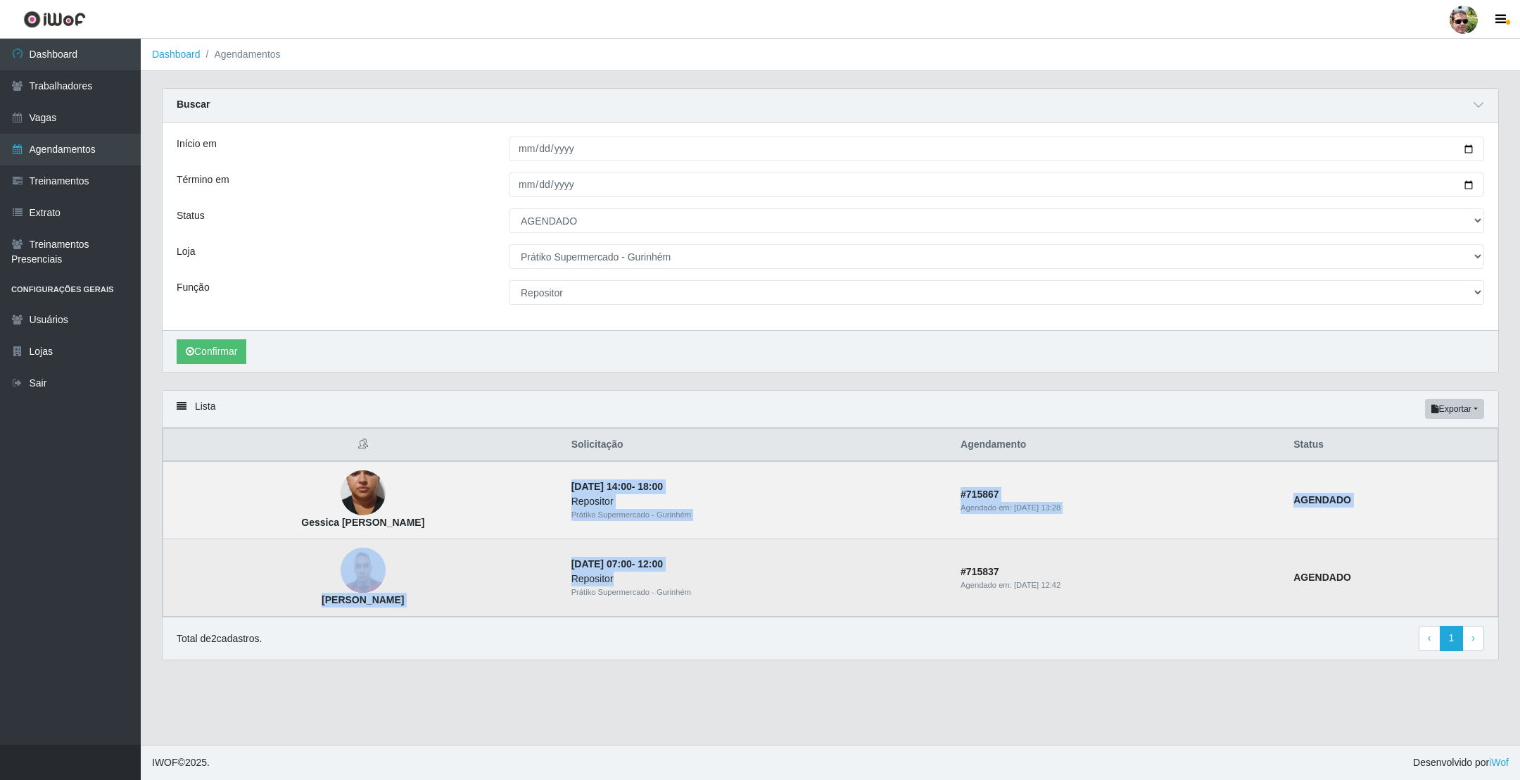
drag, startPoint x: 602, startPoint y: 491, endPoint x: 766, endPoint y: 585, distance: 189.8
click at [766, 585] on tbody "Gessica lino da costa 30/08/2025, 14:00 - 18:00 Repositor Prátiko Supermercado …" at bounding box center [830, 539] width 1335 height 156
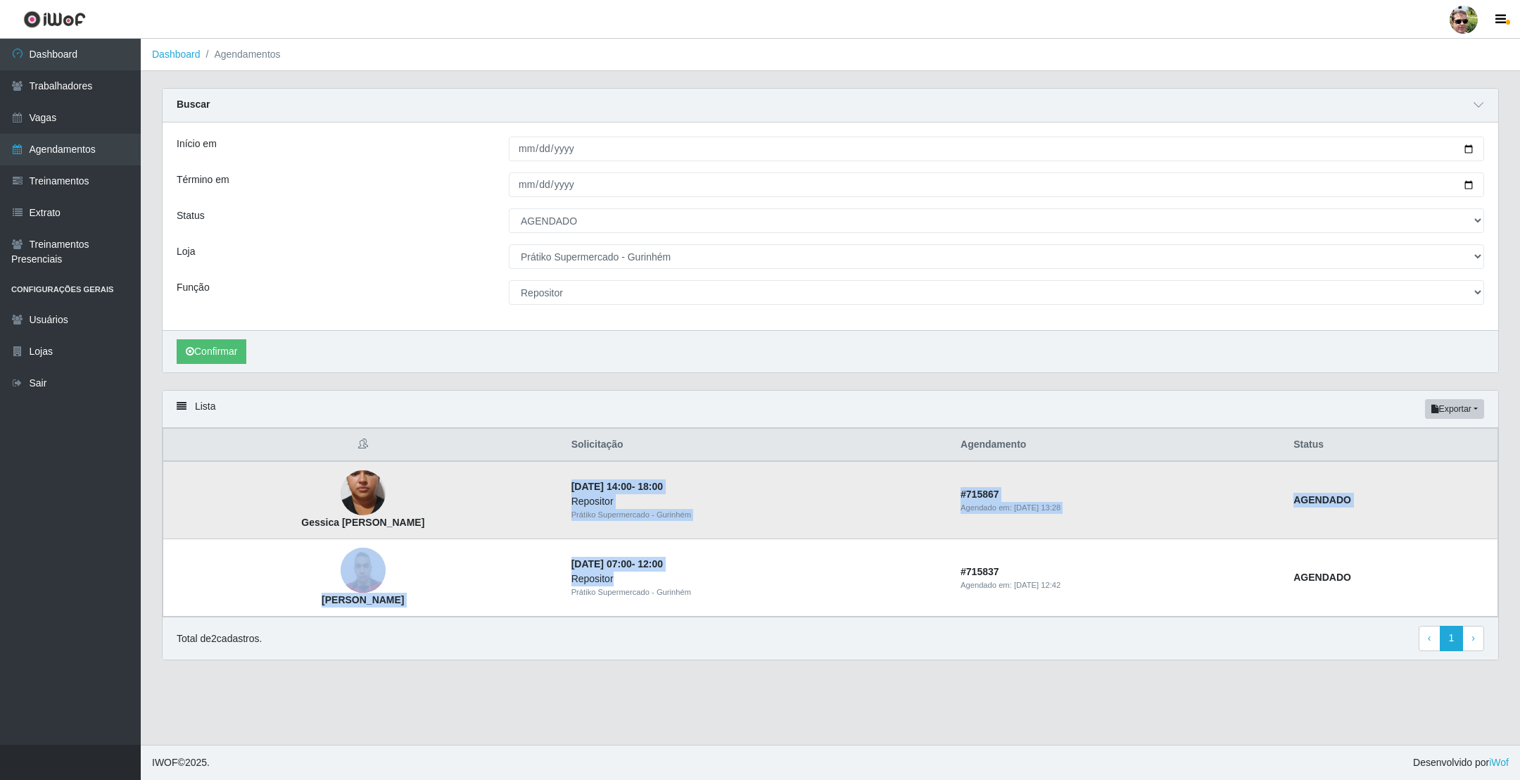
click at [839, 517] on div "Prátiko Supermercado - Gurinhém" at bounding box center [757, 515] width 372 height 12
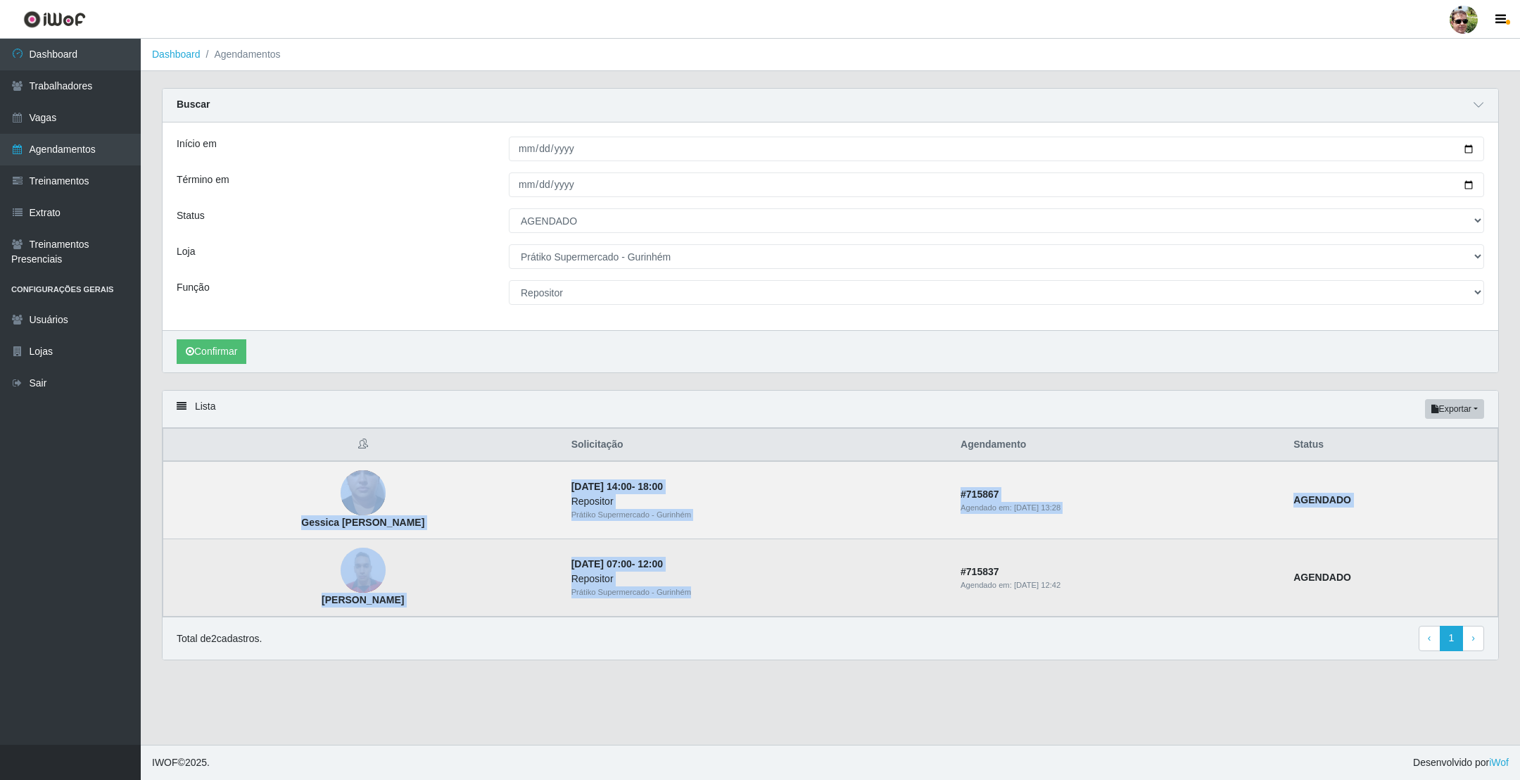
drag, startPoint x: 589, startPoint y: 495, endPoint x: 757, endPoint y: 594, distance: 194.7
click at [757, 594] on tbody "Gessica lino da costa 30/08/2025, 14:00 - 18:00 Repositor Prátiko Supermercado …" at bounding box center [830, 539] width 1335 height 156
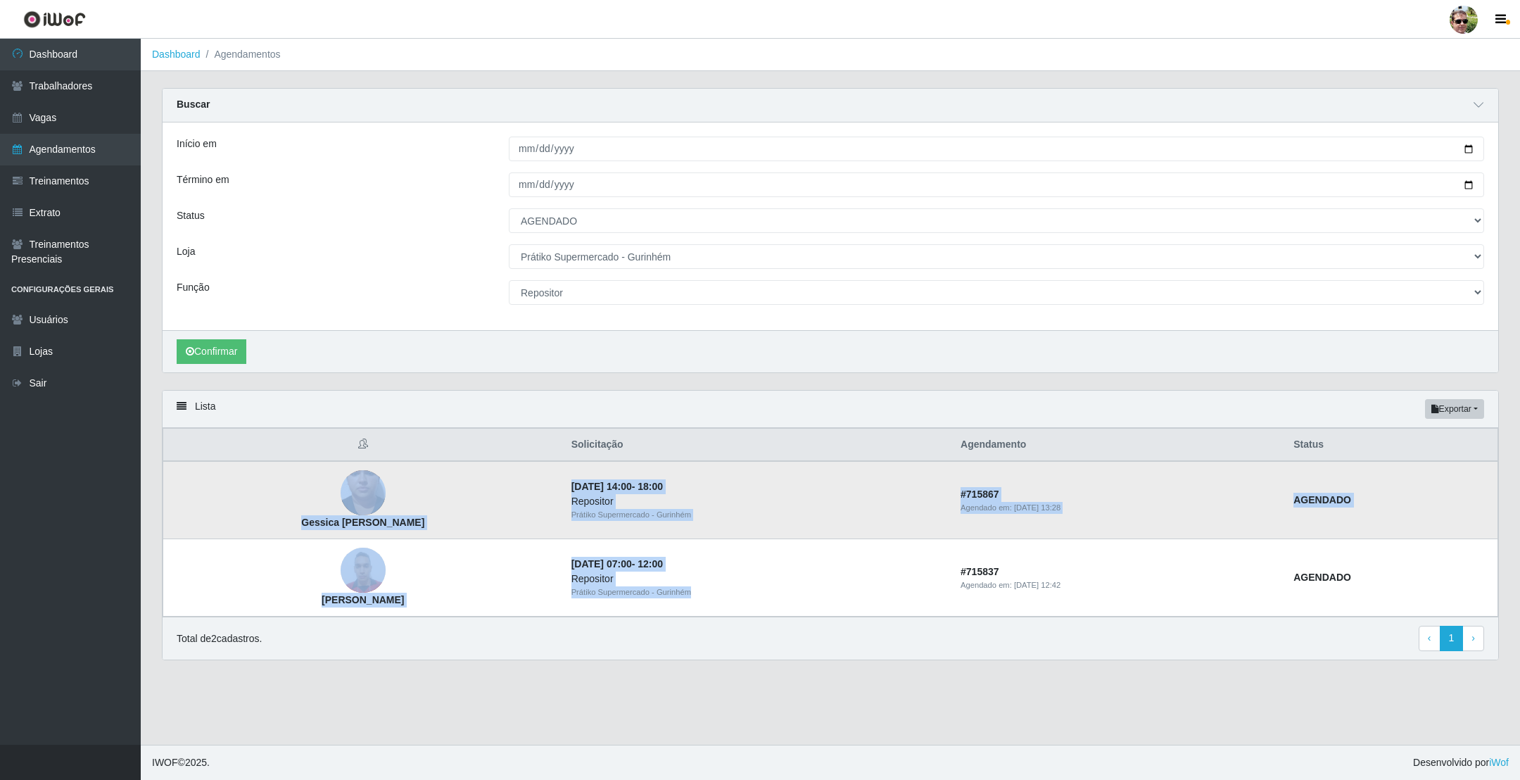
click at [890, 499] on div "Repositor" at bounding box center [757, 501] width 372 height 15
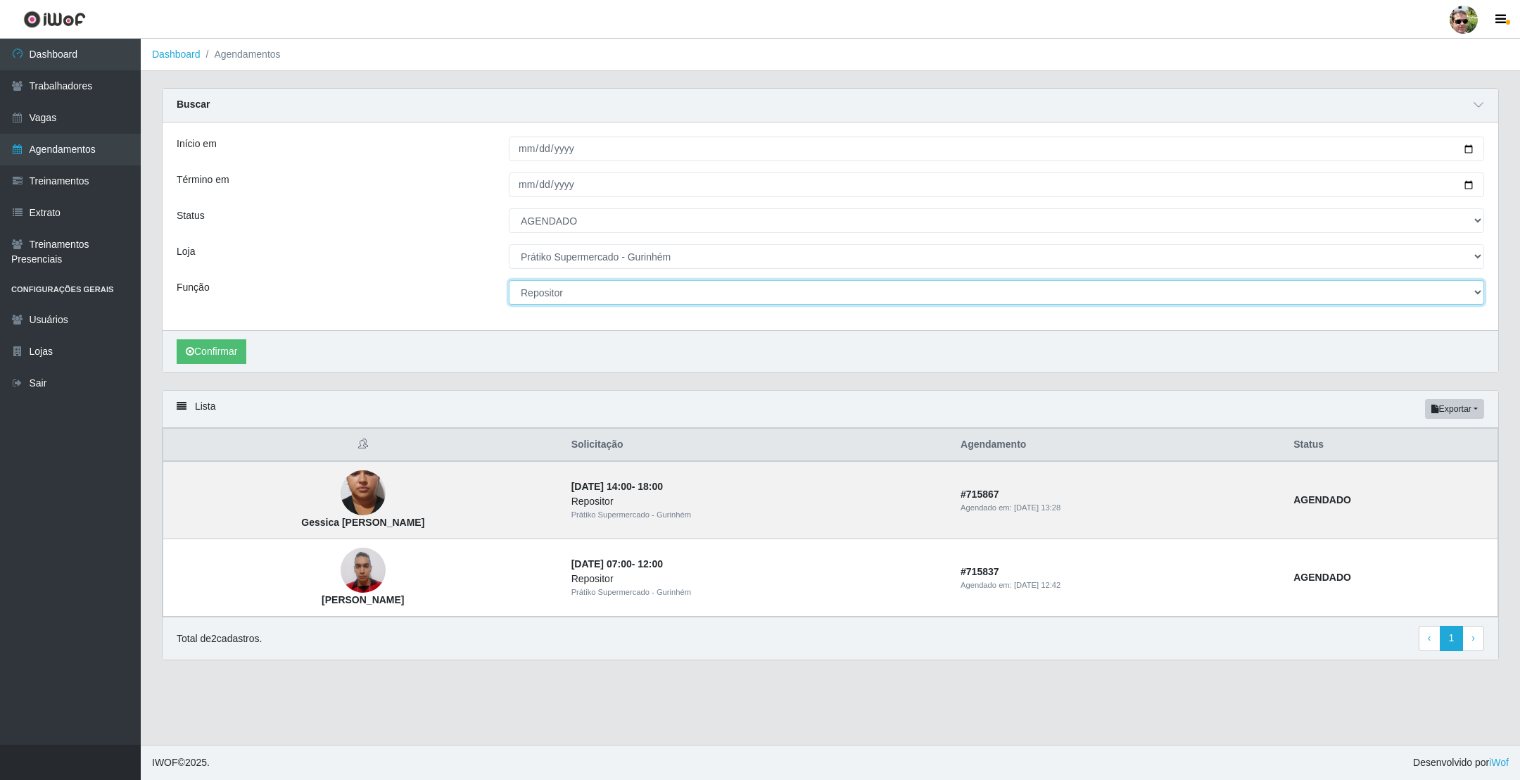
click at [545, 293] on select "[Selecione...] Auxiliar de entrega + Auxiliar de entrega ++ Embalador Embalador…" at bounding box center [996, 292] width 975 height 25
select select "1"
click at [509, 282] on select "[Selecione...] Auxiliar de entrega + Auxiliar de entrega ++ Embalador Embalador…" at bounding box center [996, 292] width 975 height 25
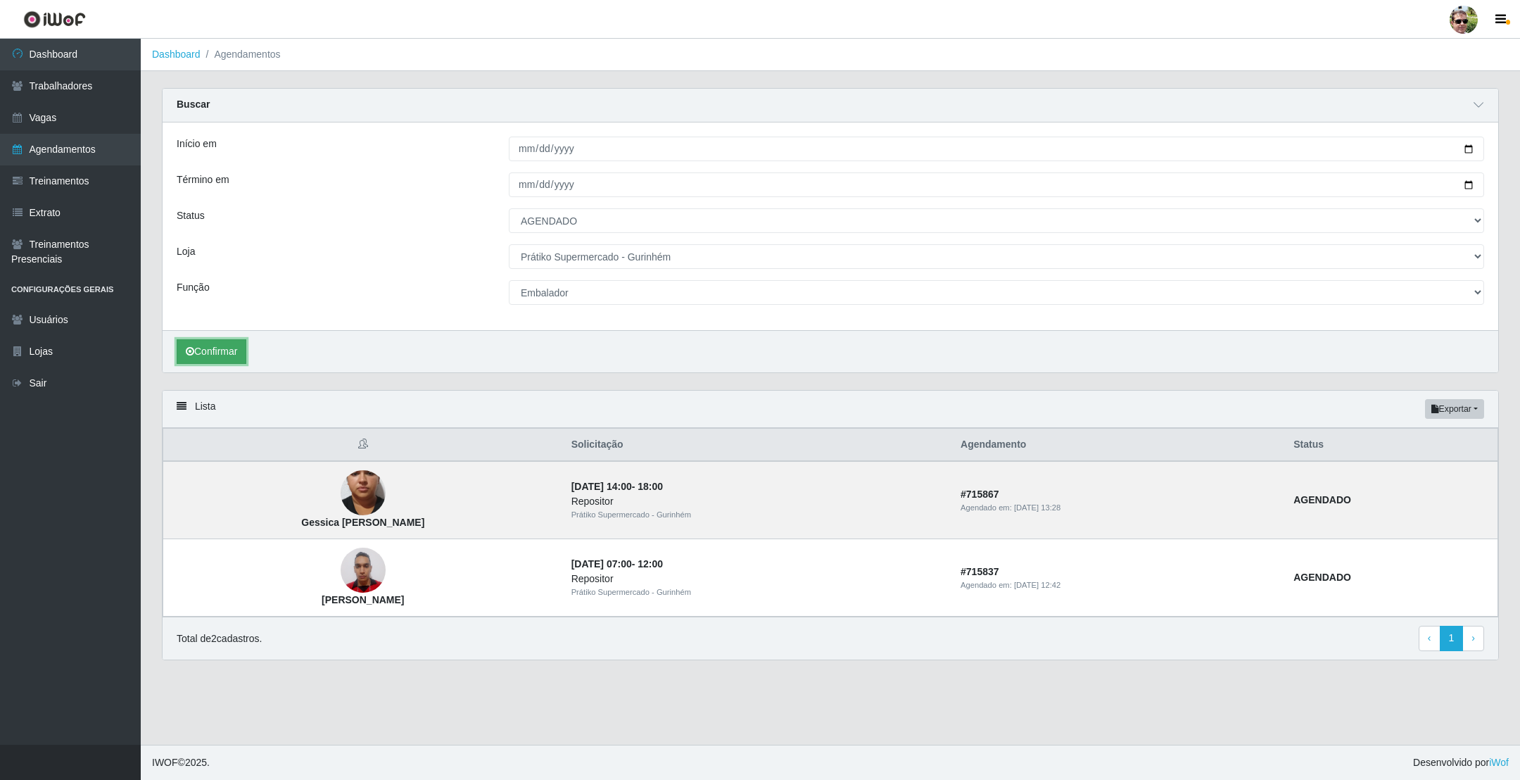
click at [212, 349] on button "Confirmar" at bounding box center [212, 351] width 70 height 25
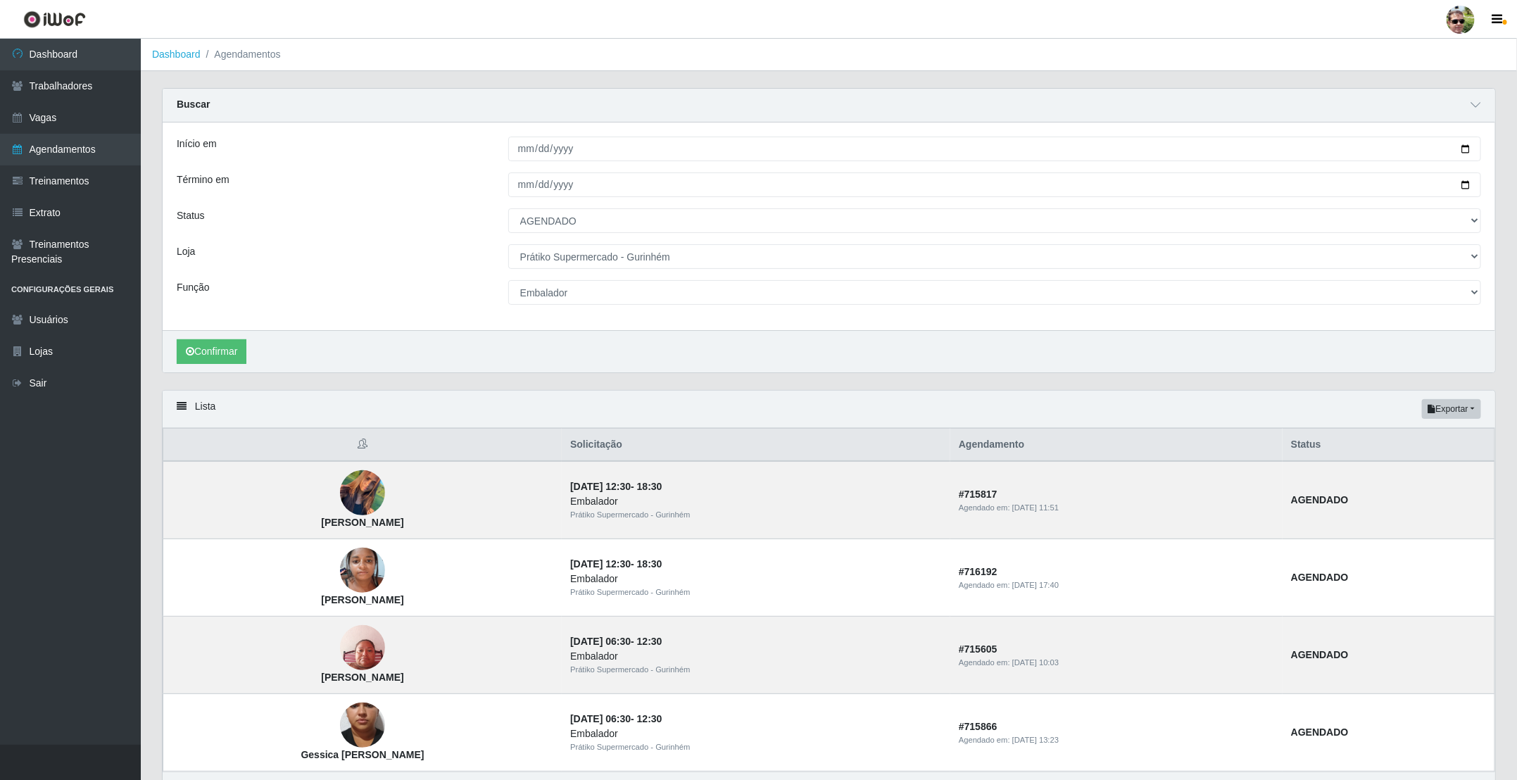
click at [959, 403] on div "Lista Exportar PDF Excel" at bounding box center [829, 409] width 1332 height 37
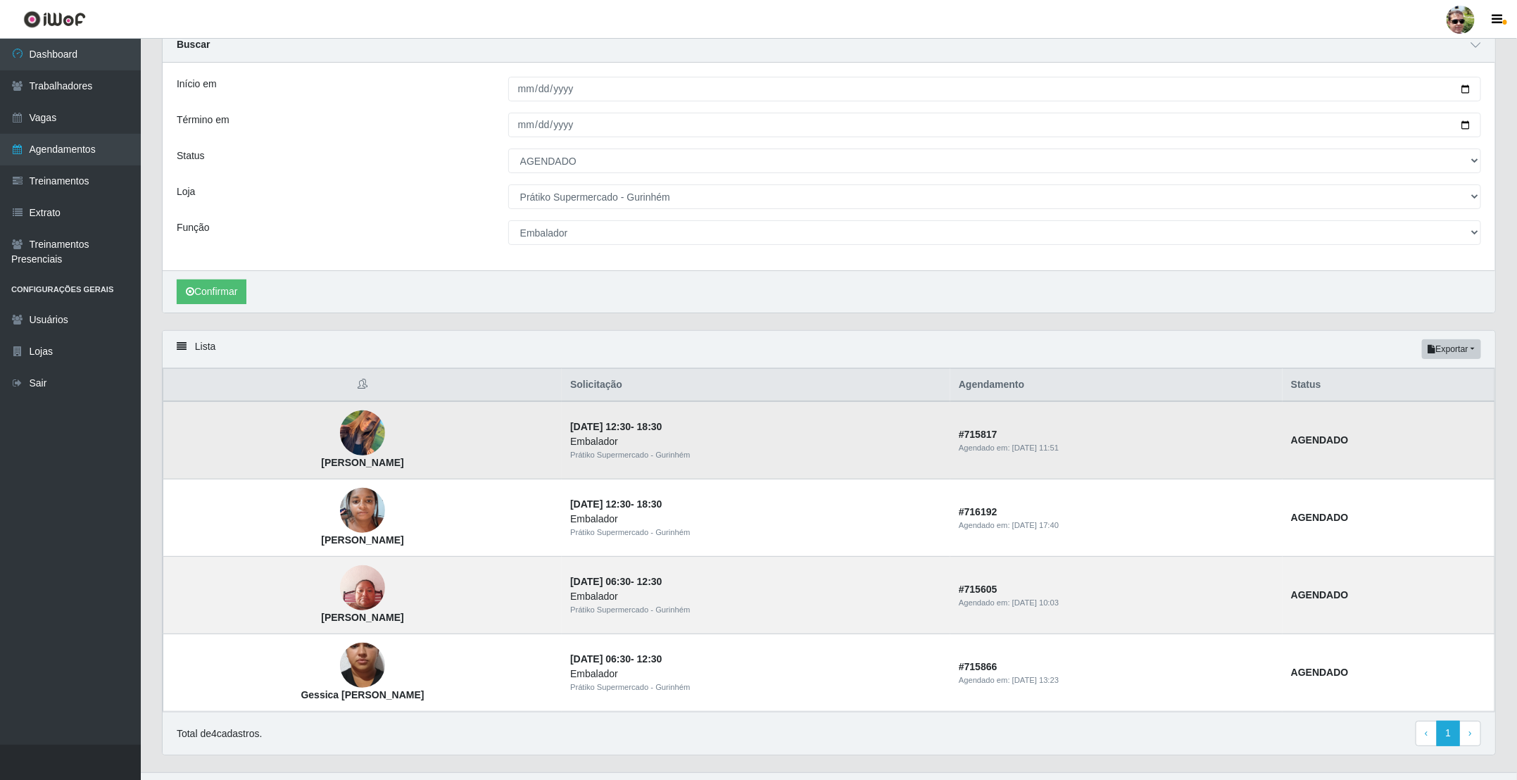
scroll to position [94, 0]
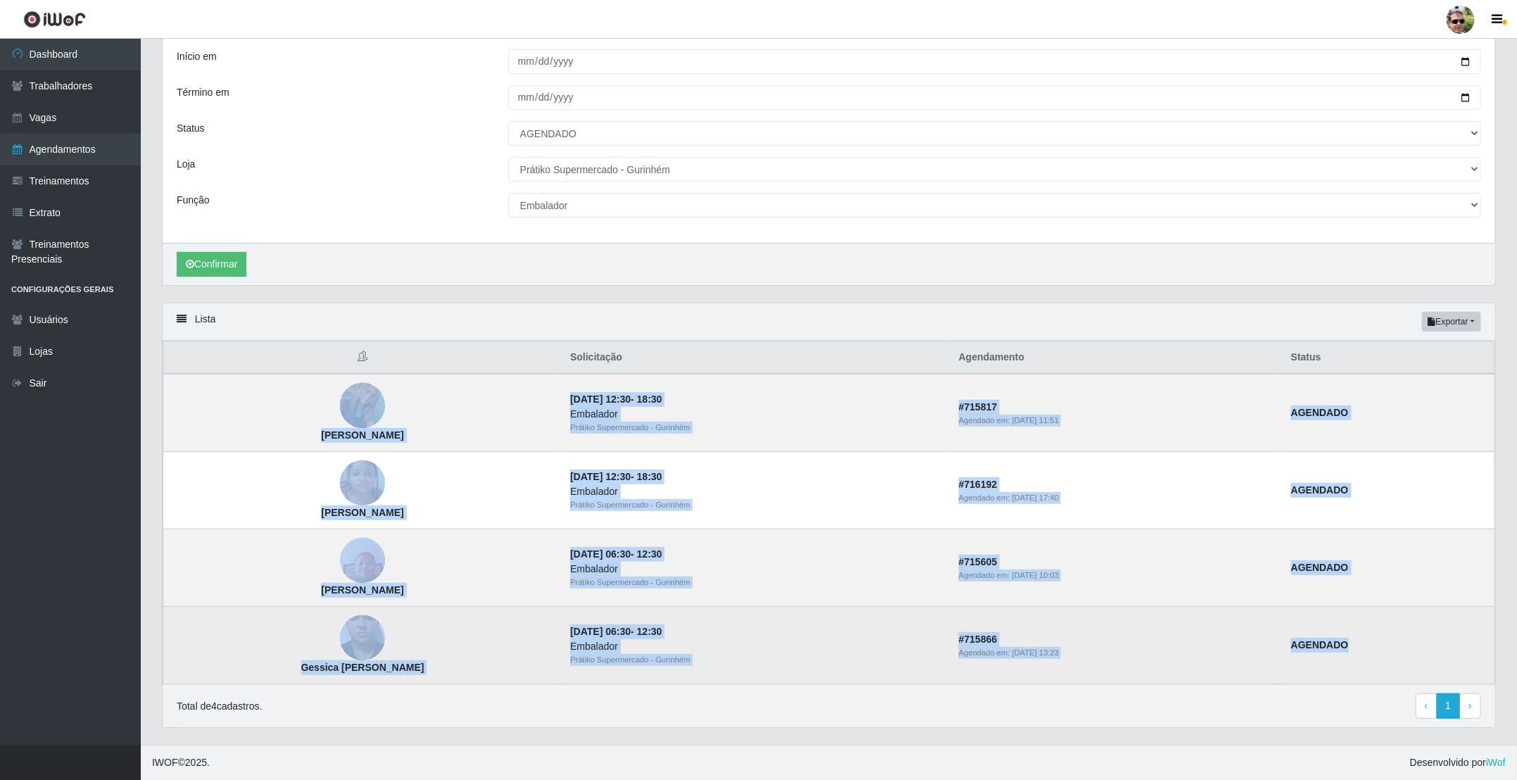
drag, startPoint x: 534, startPoint y: 391, endPoint x: 1317, endPoint y: 594, distance: 809.3
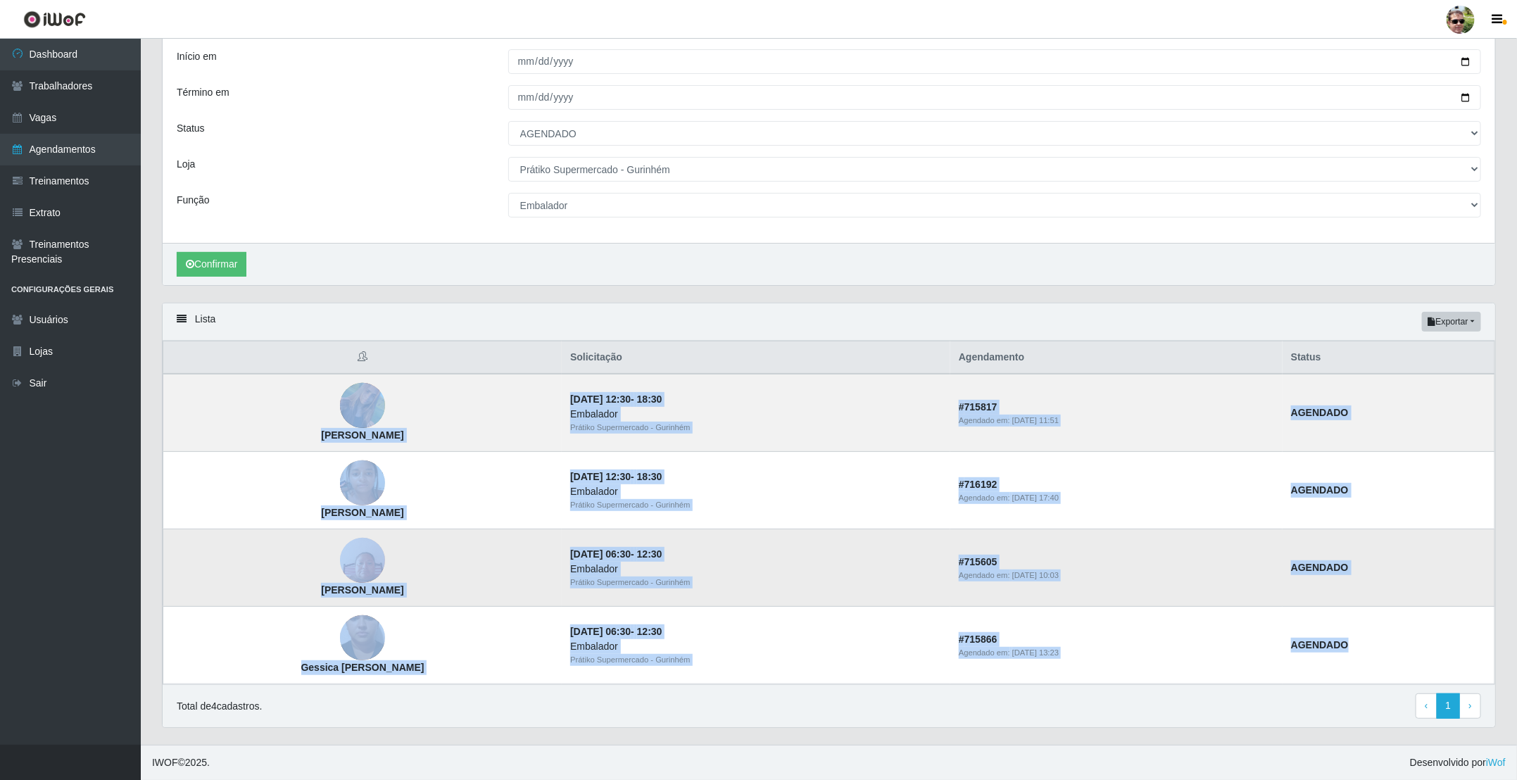
click at [1417, 619] on tbody "Luciene Paulo da silva 30/08/2025, 12:30 - 18:30 Embalador Prátiko Supermercado…" at bounding box center [829, 529] width 1332 height 310
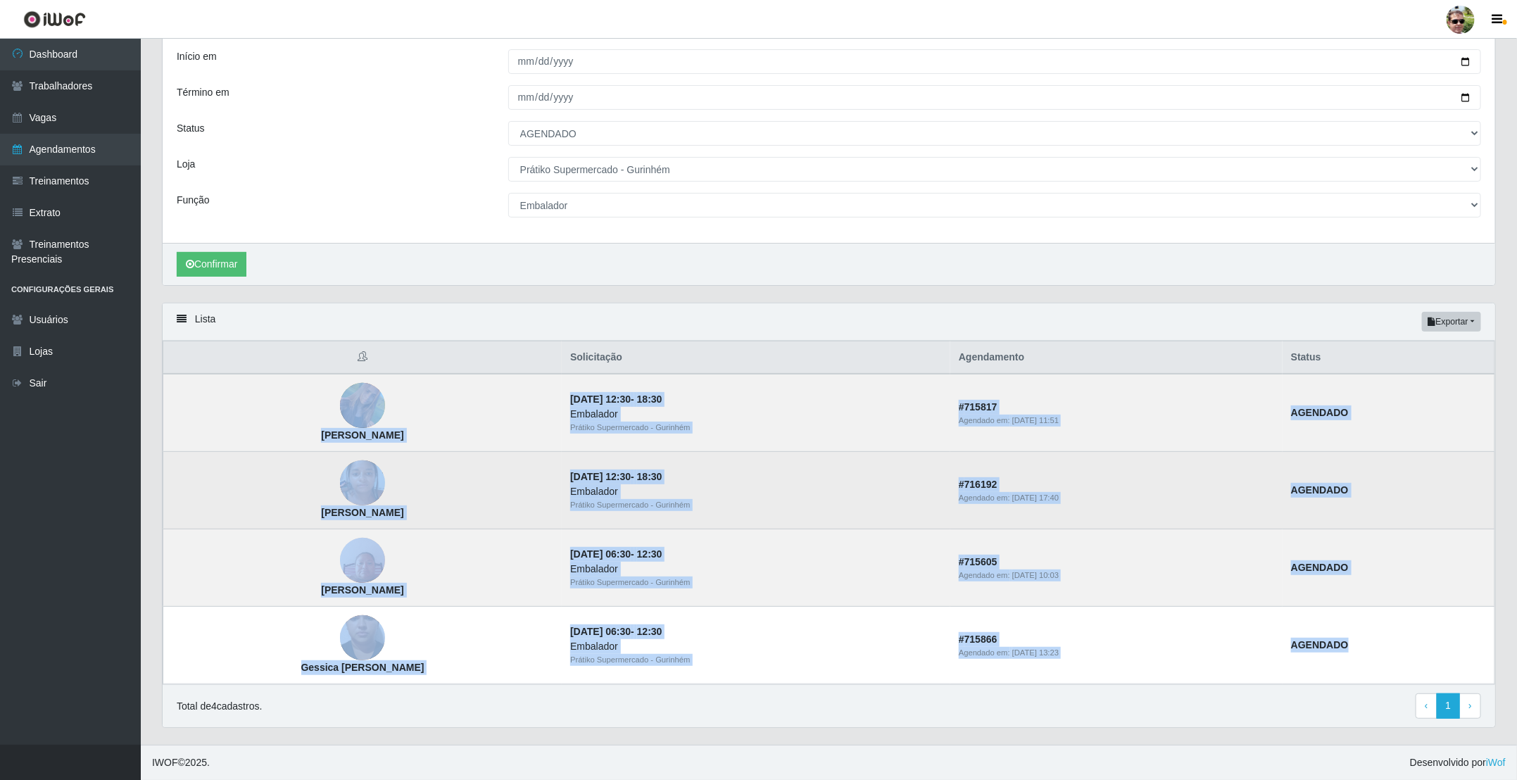
click at [834, 507] on div "Prátiko Supermercado - Gurinhém" at bounding box center [756, 505] width 372 height 12
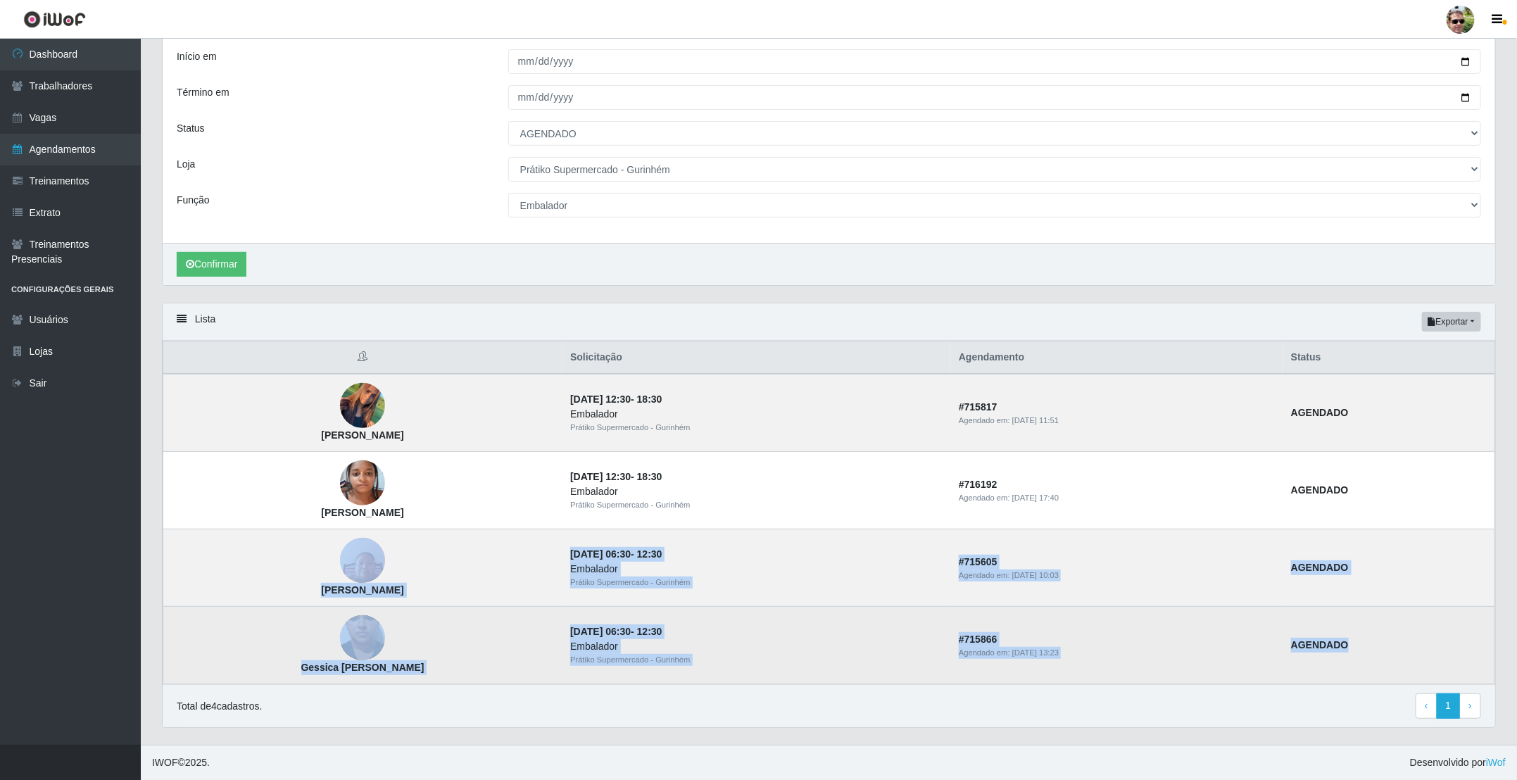
drag, startPoint x: 526, startPoint y: 556, endPoint x: 1424, endPoint y: 668, distance: 904.2
click at [1436, 663] on tbody "Luciene Paulo da silva 30/08/2025, 12:30 - 18:30 Embalador Prátiko Supermercado…" at bounding box center [829, 529] width 1332 height 310
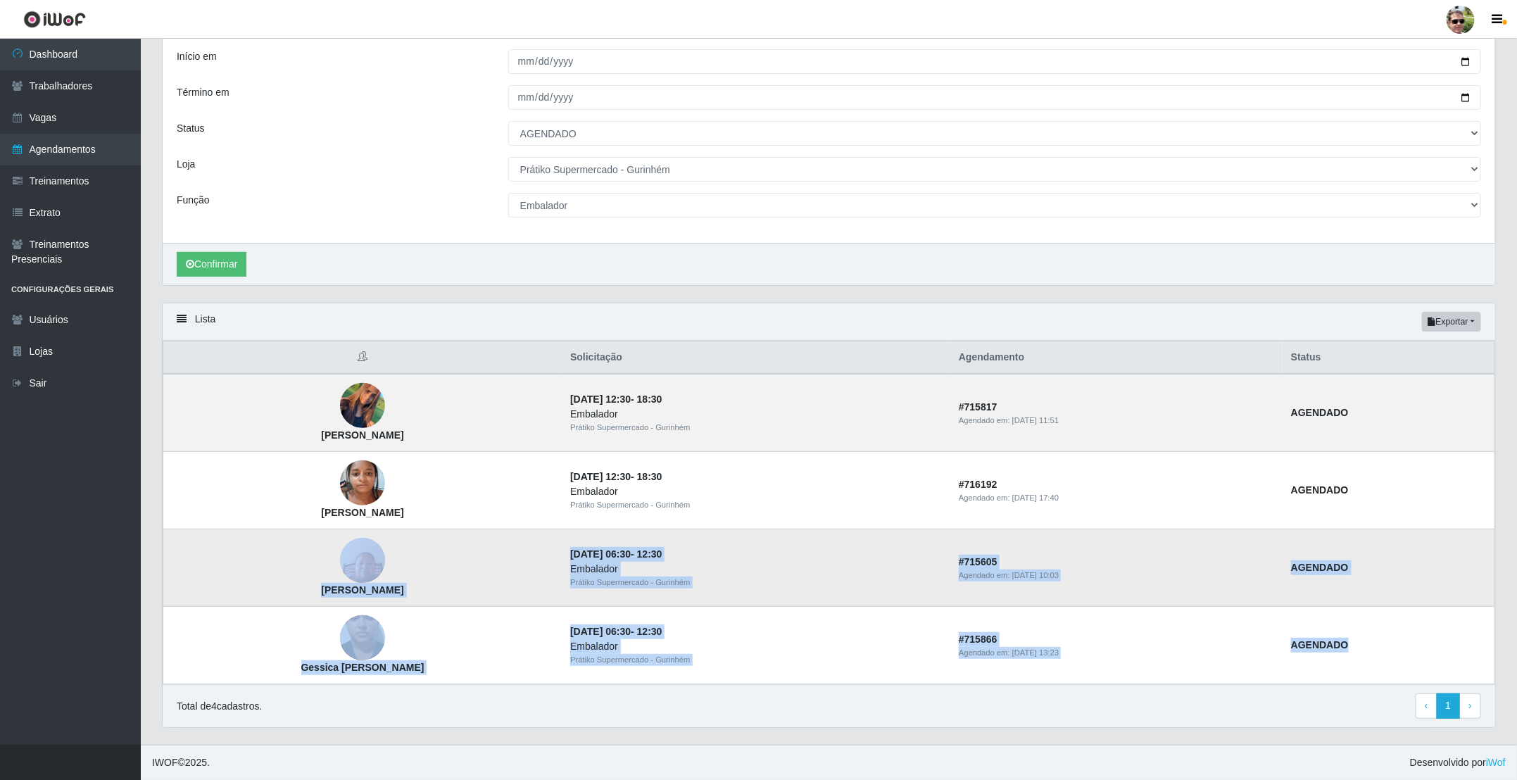
click at [366, 554] on img at bounding box center [362, 561] width 45 height 60
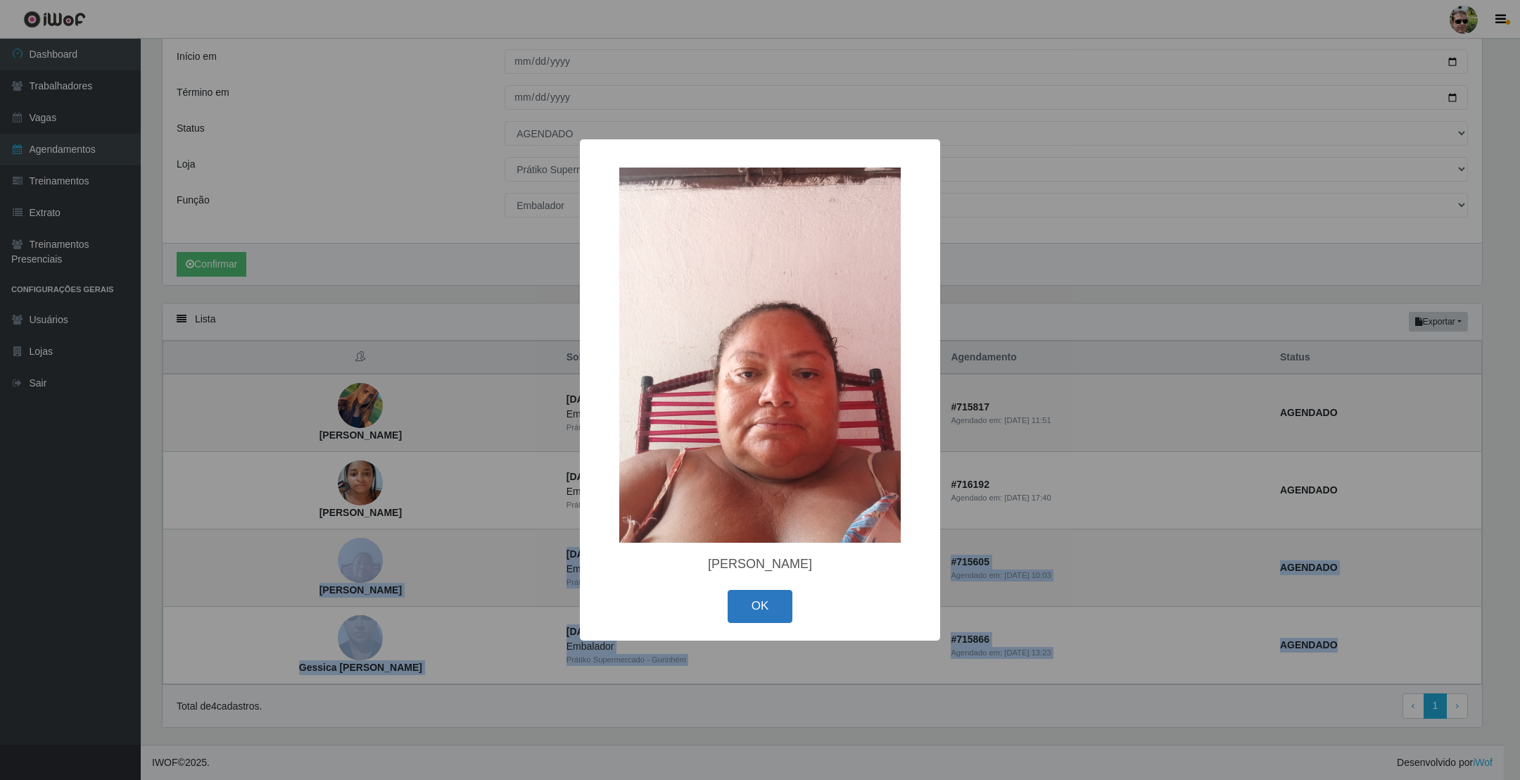
click at [754, 606] on button "OK" at bounding box center [760, 606] width 65 height 33
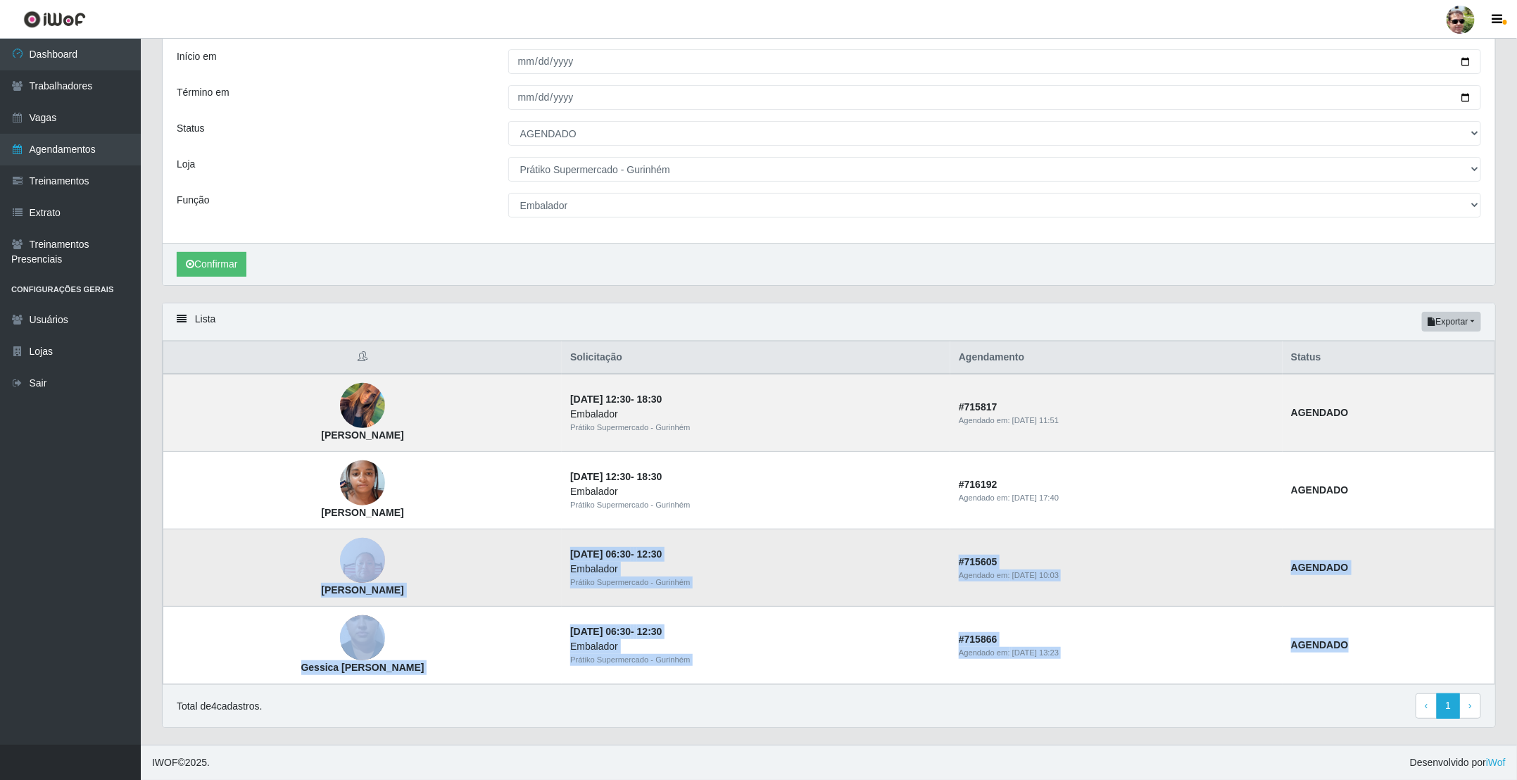
click at [785, 571] on div "Embalador" at bounding box center [756, 569] width 372 height 15
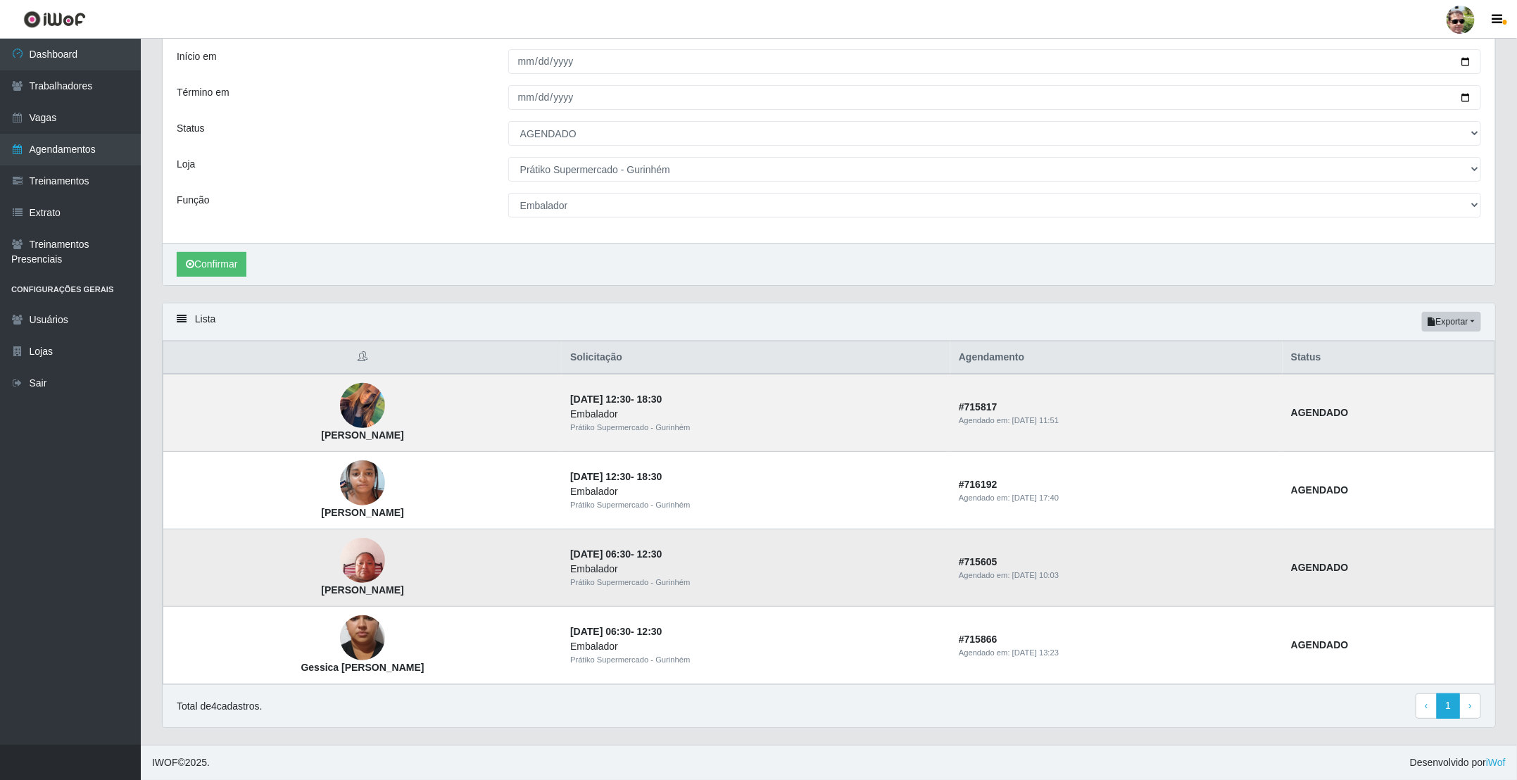
click at [785, 571] on div "Embalador" at bounding box center [756, 569] width 372 height 15
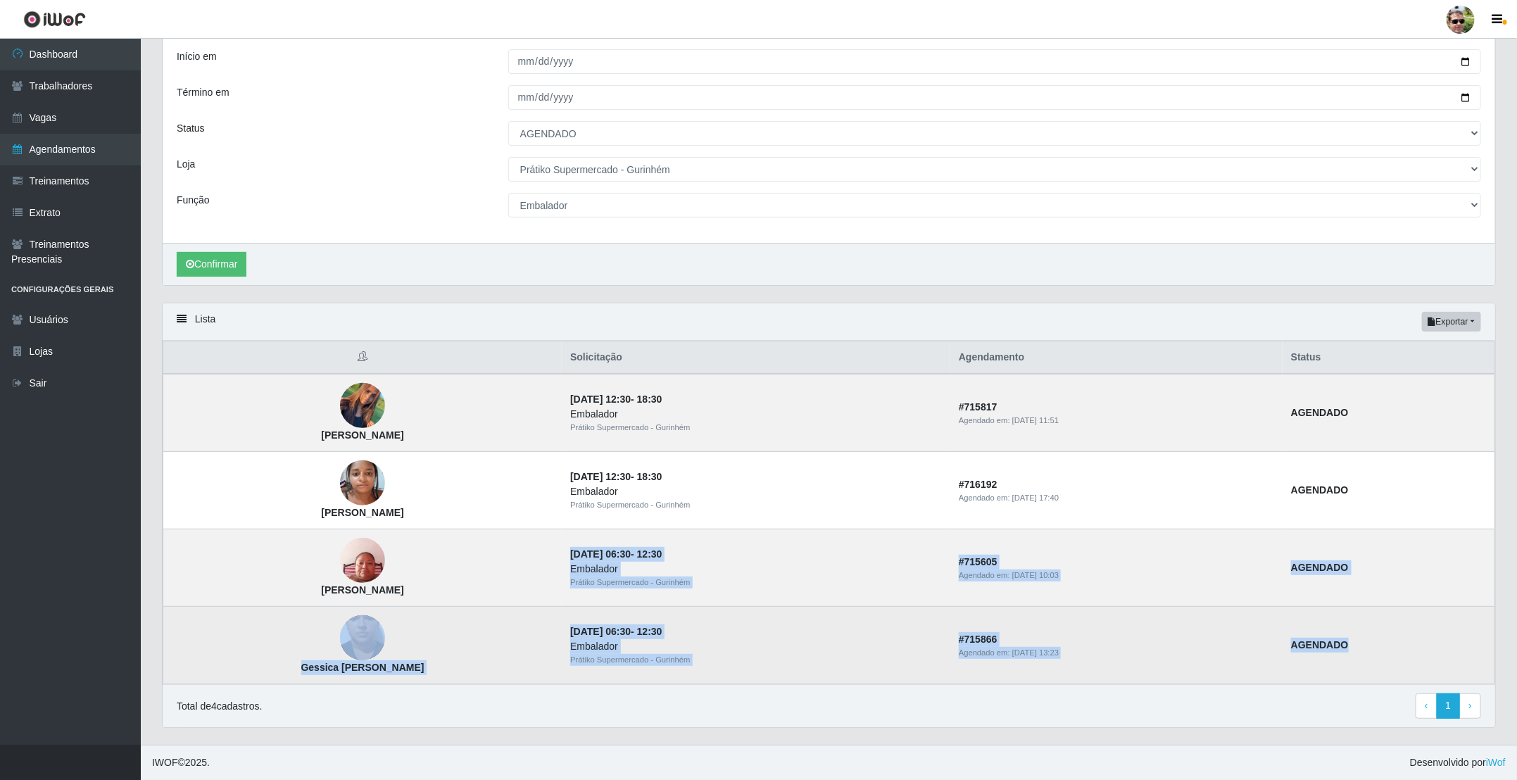
drag, startPoint x: 552, startPoint y: 545, endPoint x: 1396, endPoint y: 651, distance: 850.5
click at [1396, 651] on tbody "Luciene Paulo da silva 30/08/2025, 12:30 - 18:30 Embalador Prátiko Supermercado…" at bounding box center [829, 529] width 1332 height 310
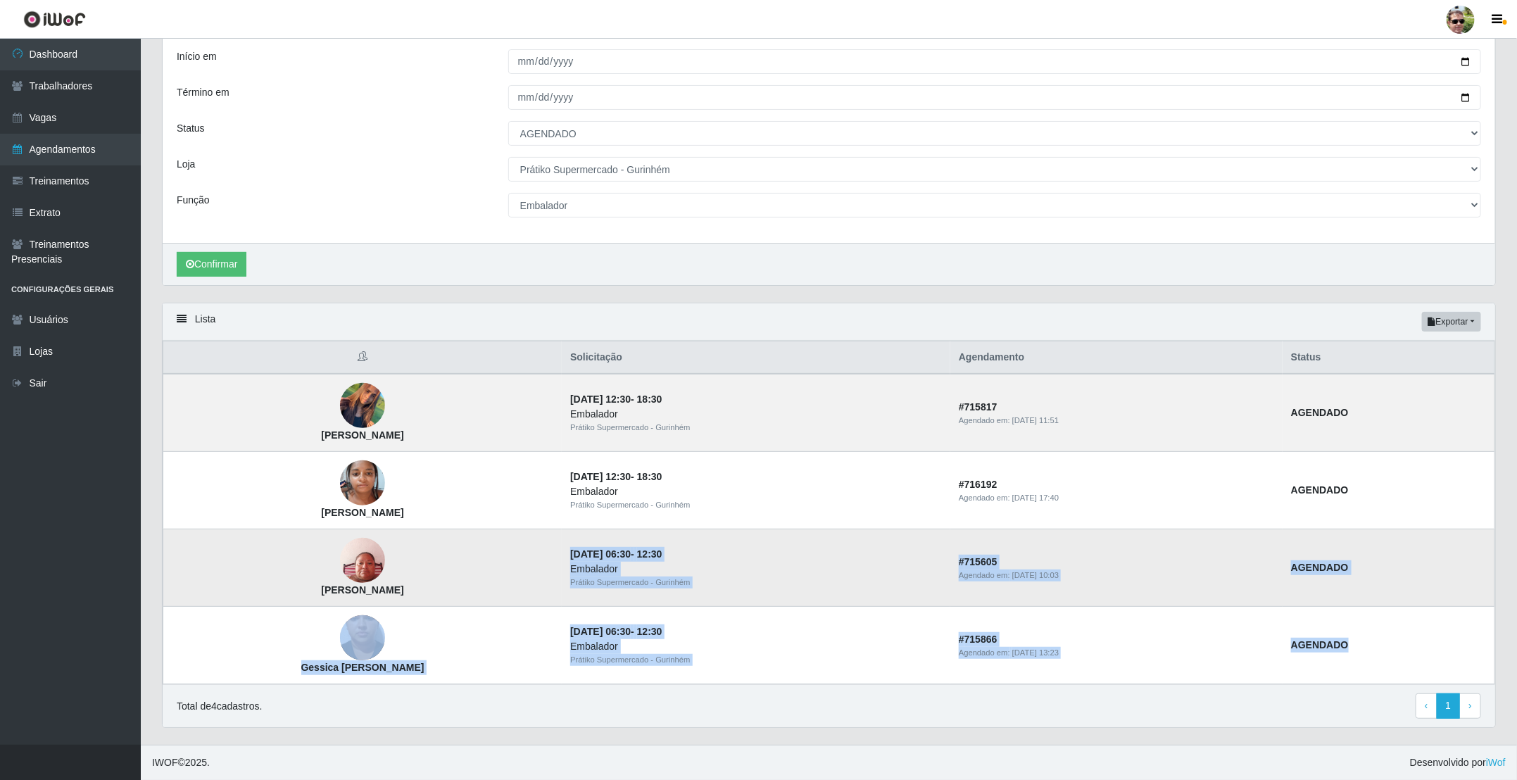
click at [1257, 586] on td "# 715605 Agendado em: 25/08/2025, 10:03" at bounding box center [1116, 567] width 332 height 77
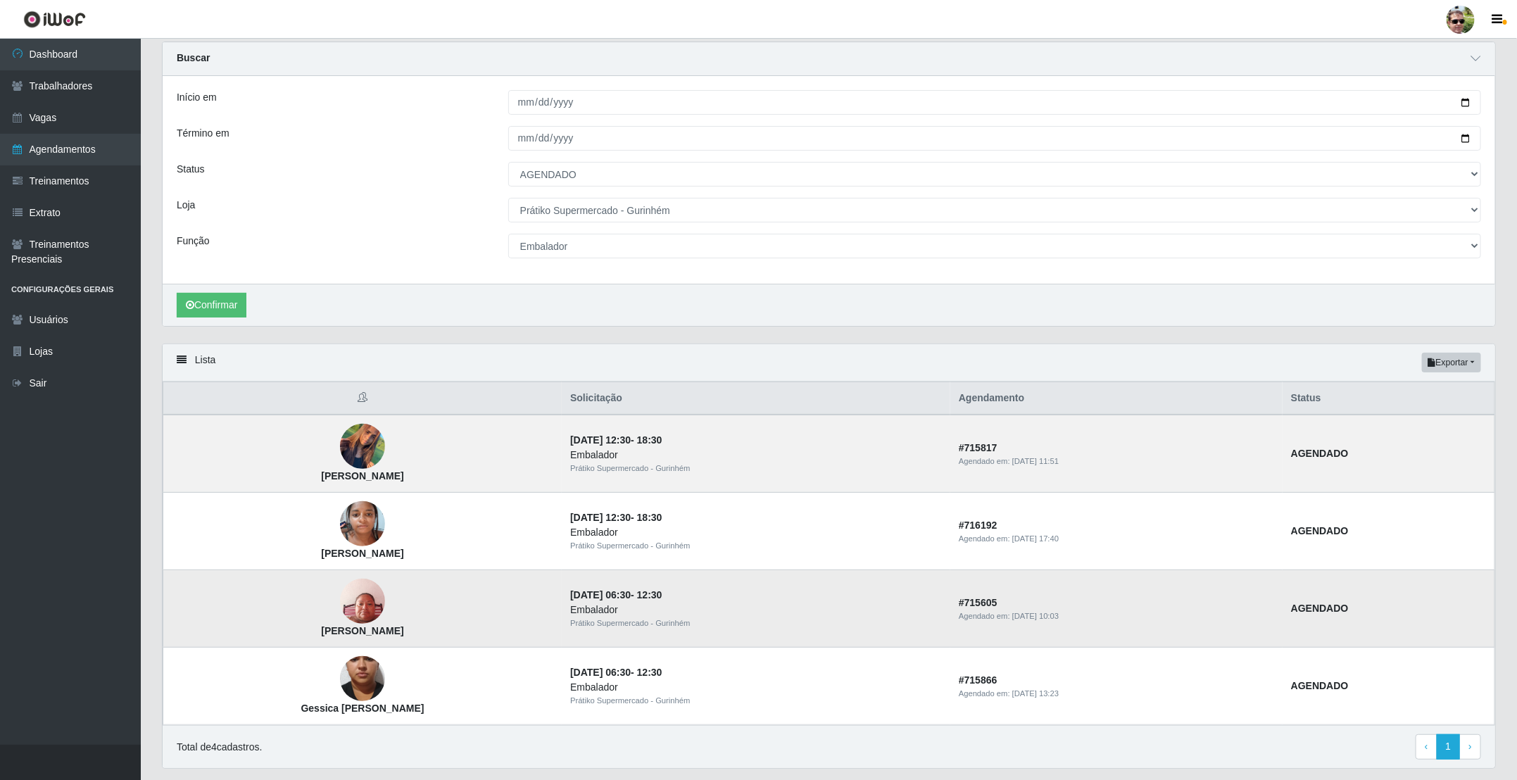
scroll to position [0, 0]
